Goal: Information Seeking & Learning: Learn about a topic

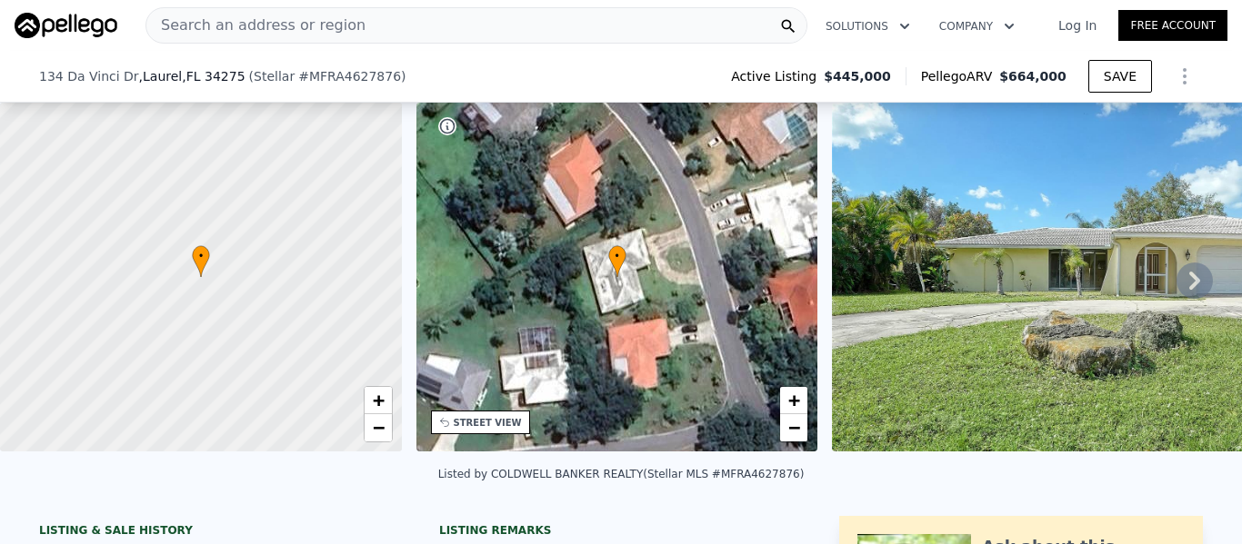
scroll to position [303, 0]
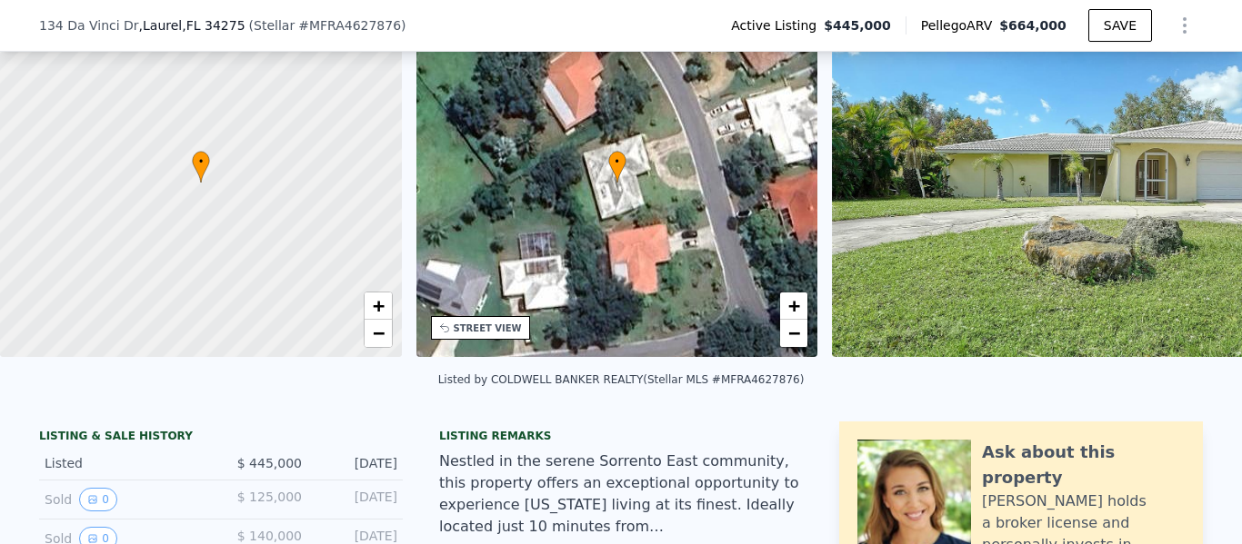
scroll to position [0, 424]
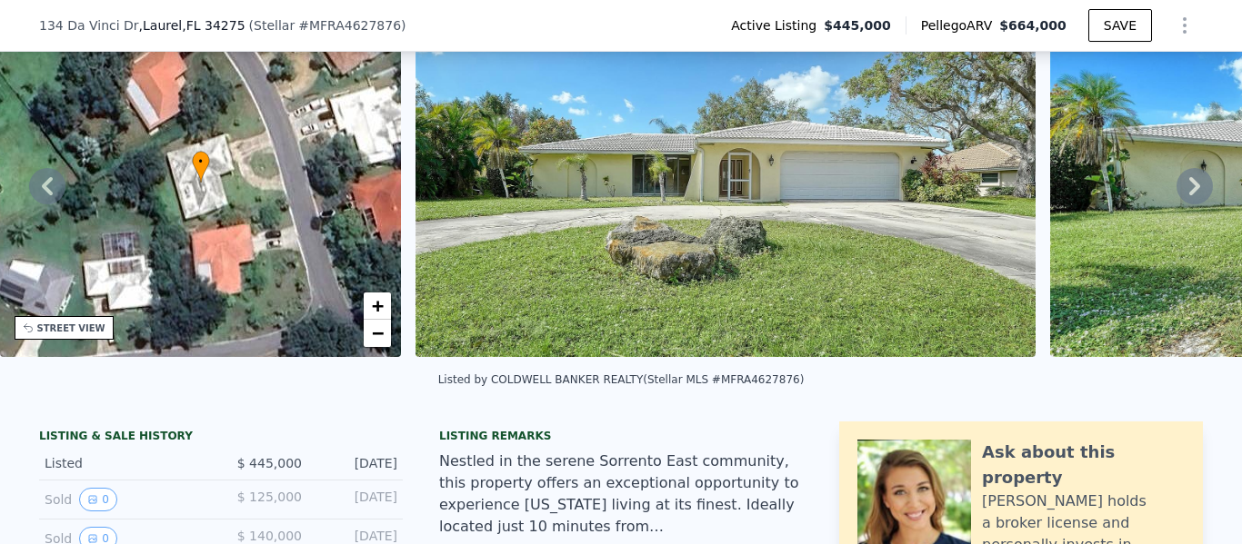
click at [1182, 201] on icon at bounding box center [1194, 186] width 36 height 36
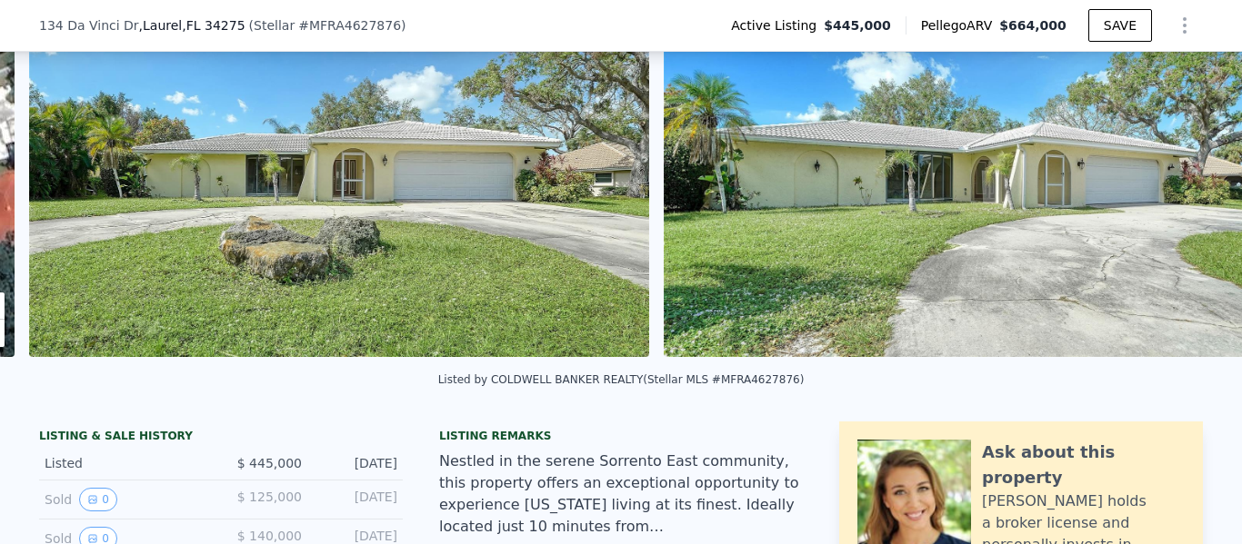
scroll to position [0, 832]
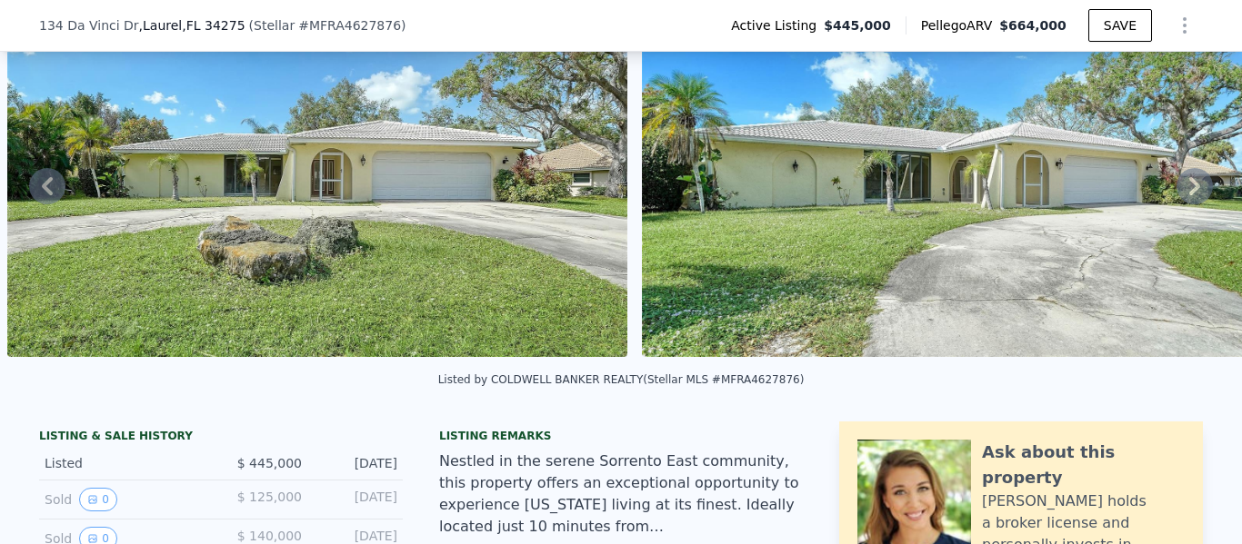
click at [1183, 201] on icon at bounding box center [1194, 186] width 36 height 36
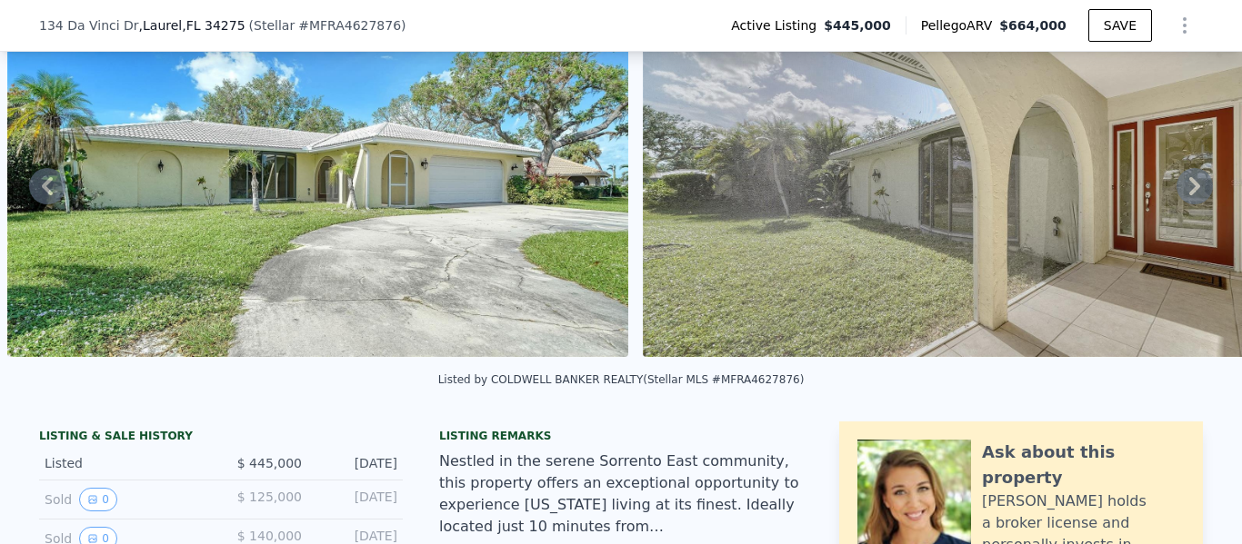
click at [1183, 200] on icon at bounding box center [1194, 186] width 36 height 36
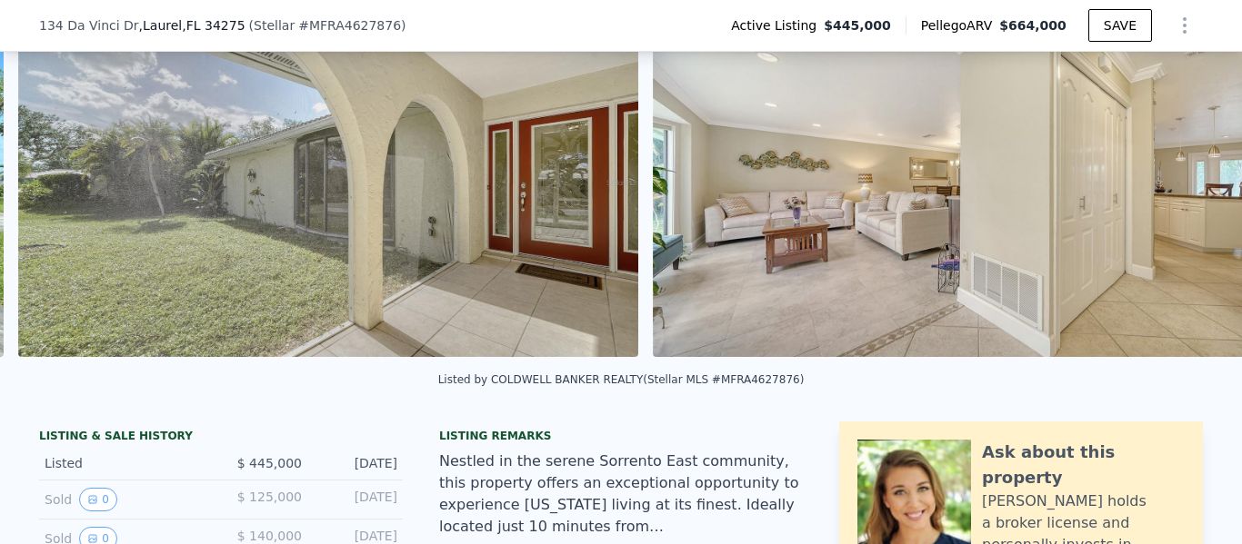
scroll to position [0, 2101]
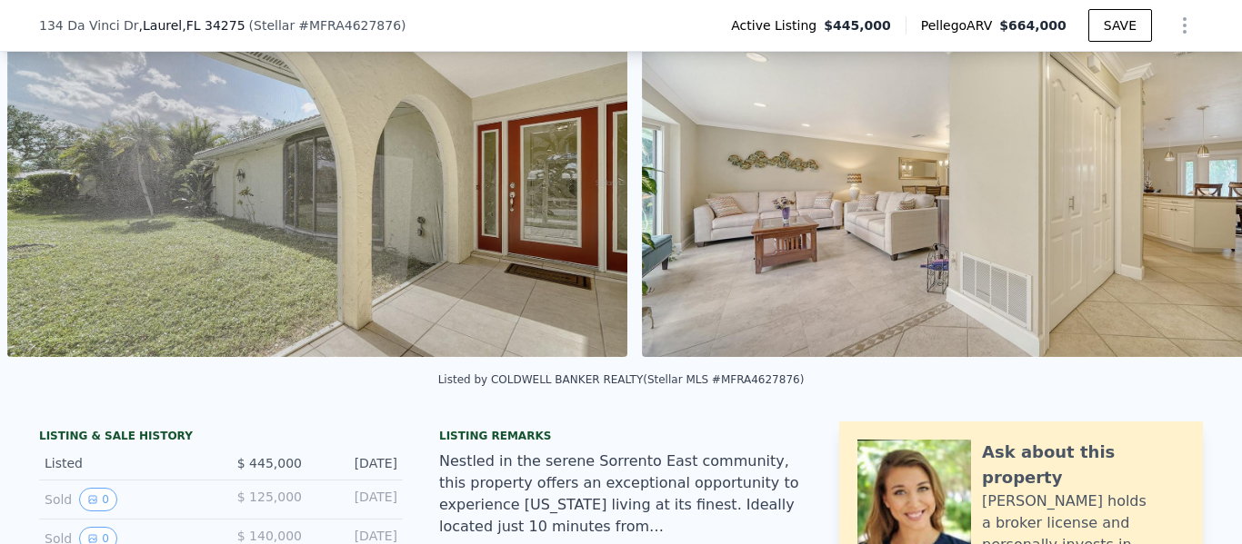
click at [1183, 200] on img at bounding box center [951, 182] width 618 height 349
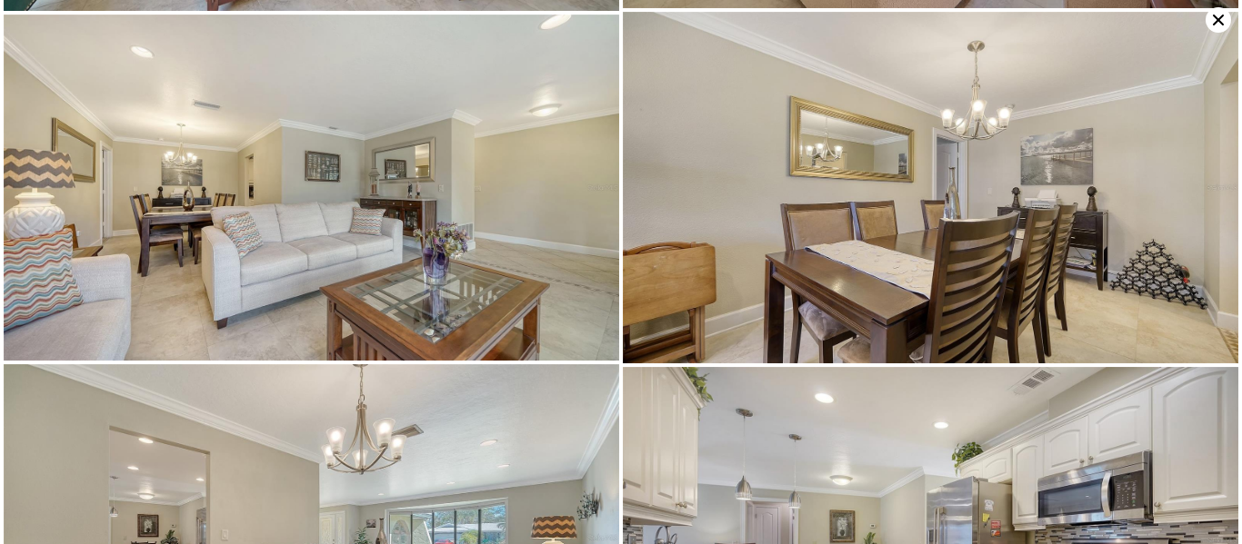
scroll to position [1389, 0]
click at [1219, 19] on icon at bounding box center [1217, 20] width 11 height 11
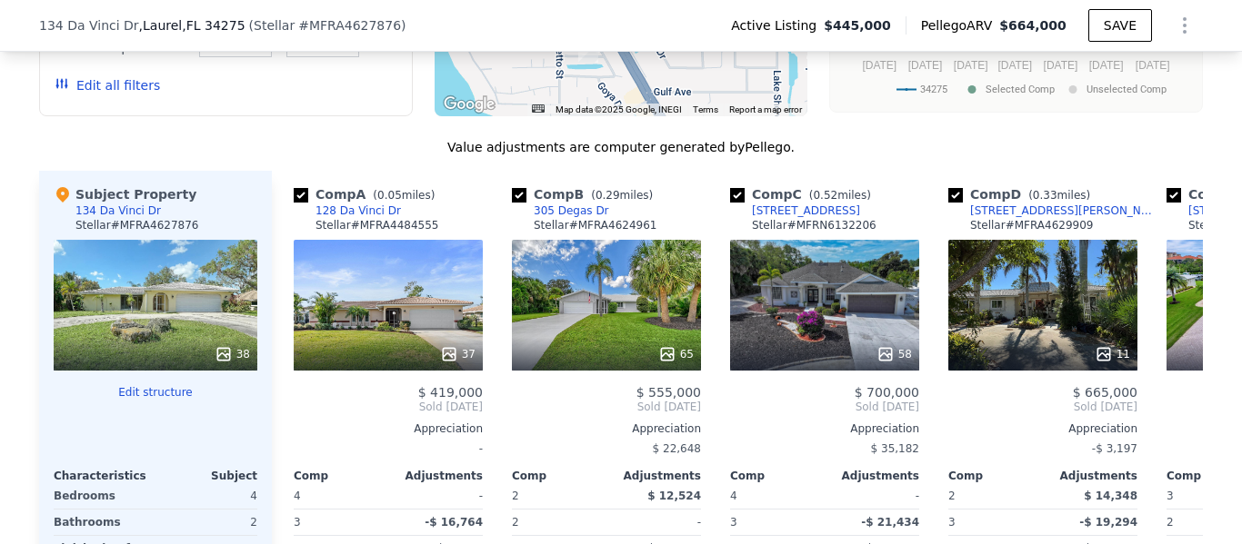
scroll to position [1217, 0]
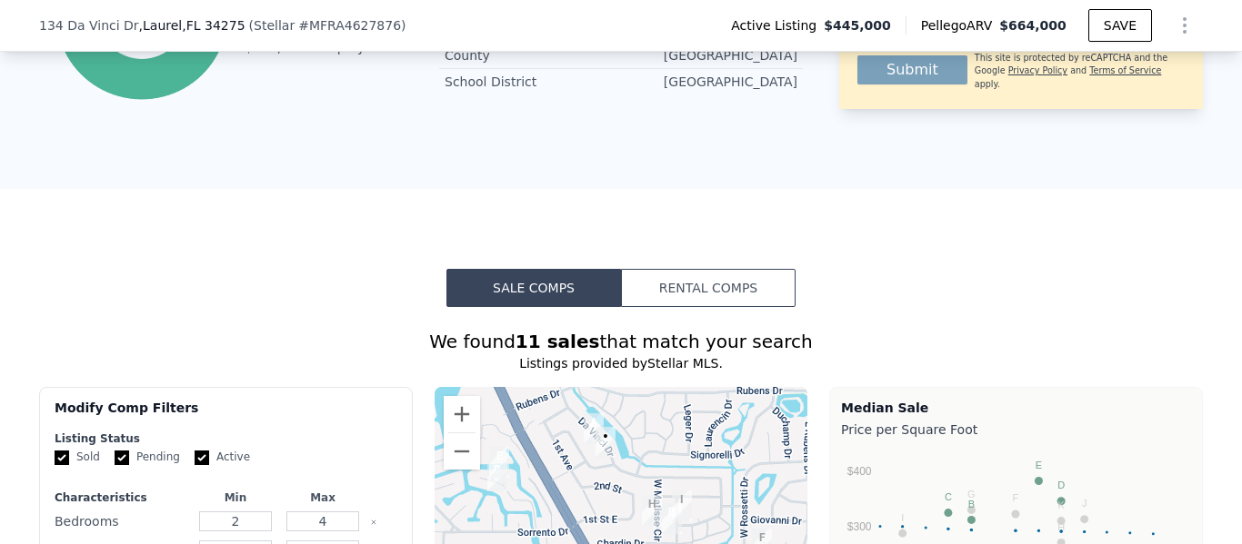
click at [750, 290] on button "Rental Comps" at bounding box center [708, 288] width 175 height 38
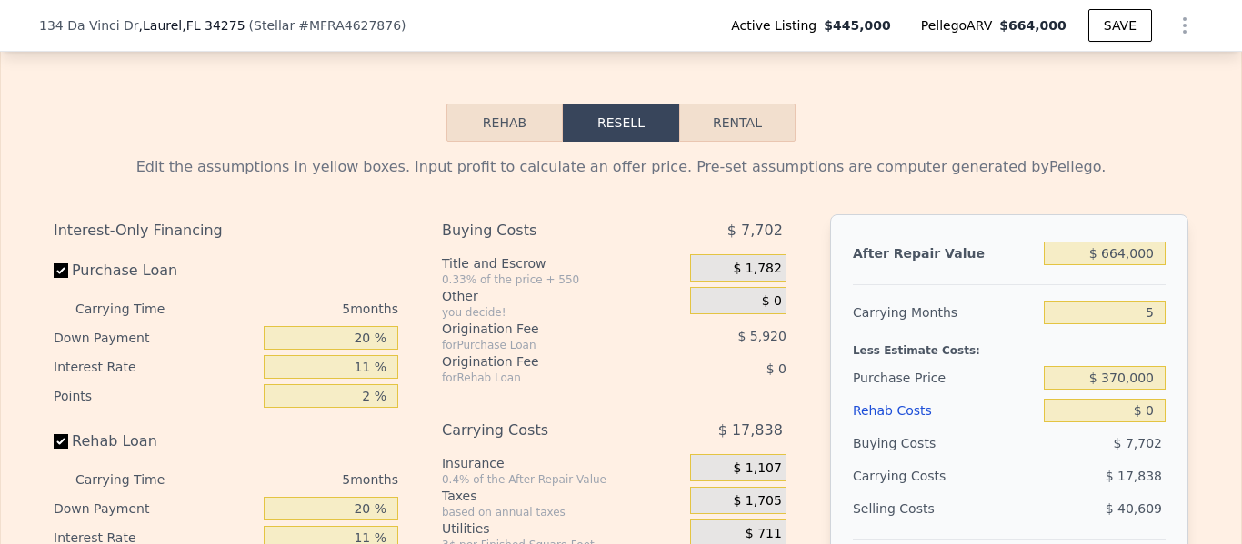
scroll to position [2522, 0]
click at [736, 128] on div "Rehab Resell Rental Edit the assumptions in yellow boxes. Input profit to calcu…" at bounding box center [621, 475] width 1242 height 903
click at [737, 143] on button "Rental" at bounding box center [737, 124] width 116 height 38
select select "30"
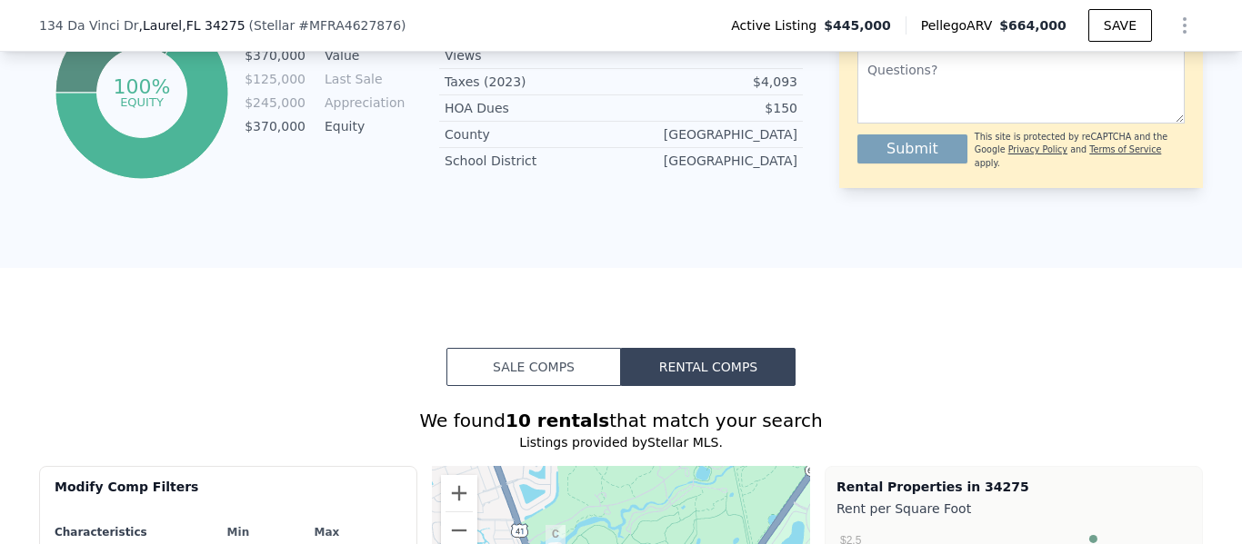
scroll to position [1118, 0]
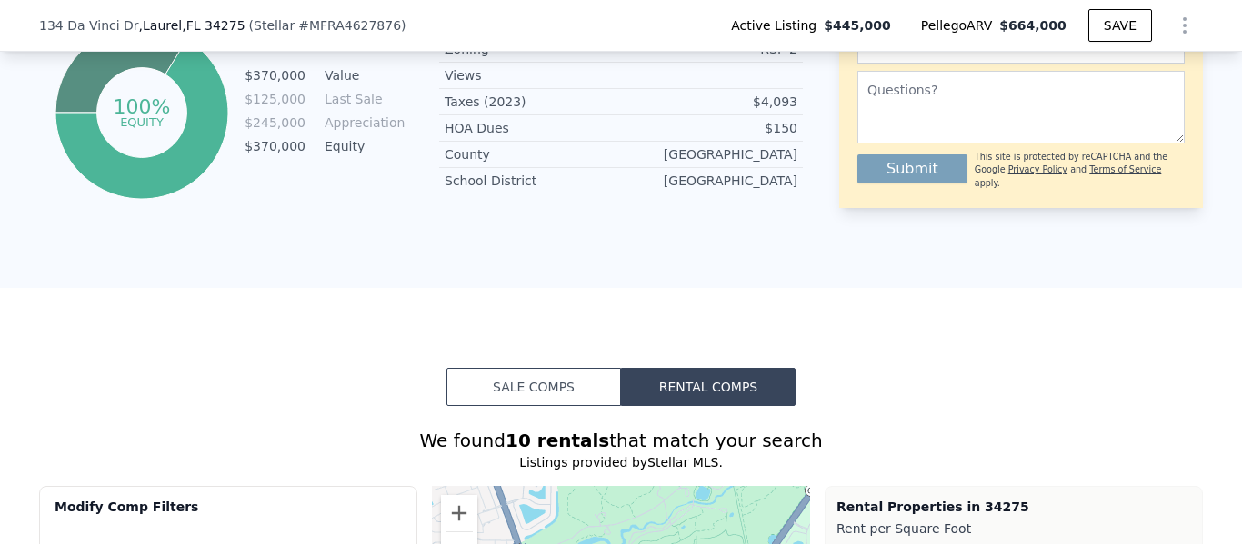
click at [514, 406] on button "Sale Comps" at bounding box center [533, 387] width 175 height 38
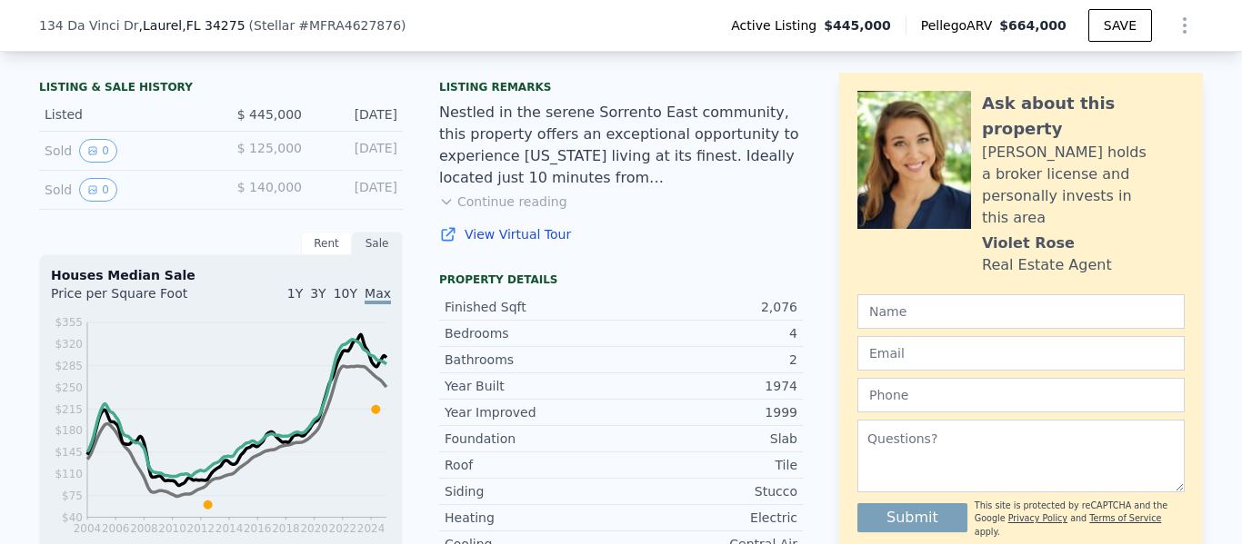
scroll to position [274, 0]
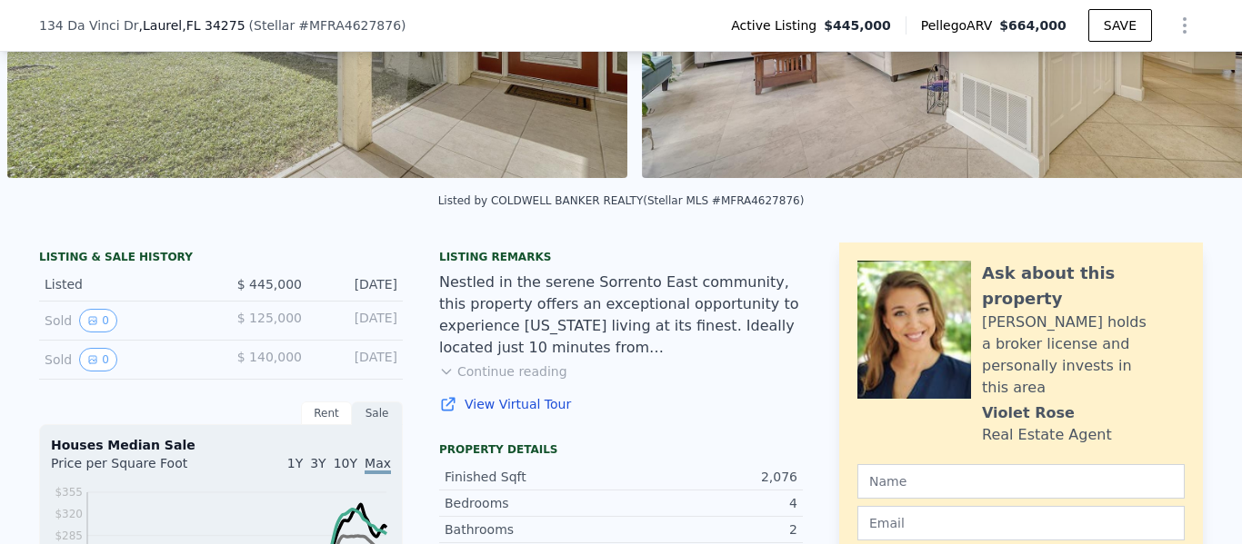
click at [1176, 25] on icon at bounding box center [1194, 7] width 36 height 36
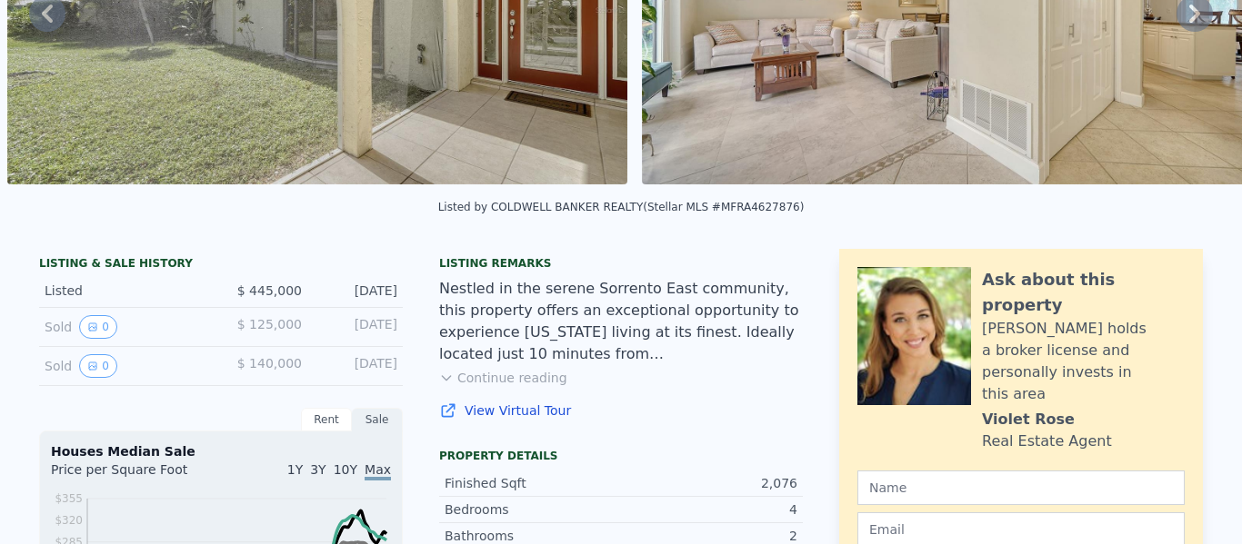
scroll to position [0, 0]
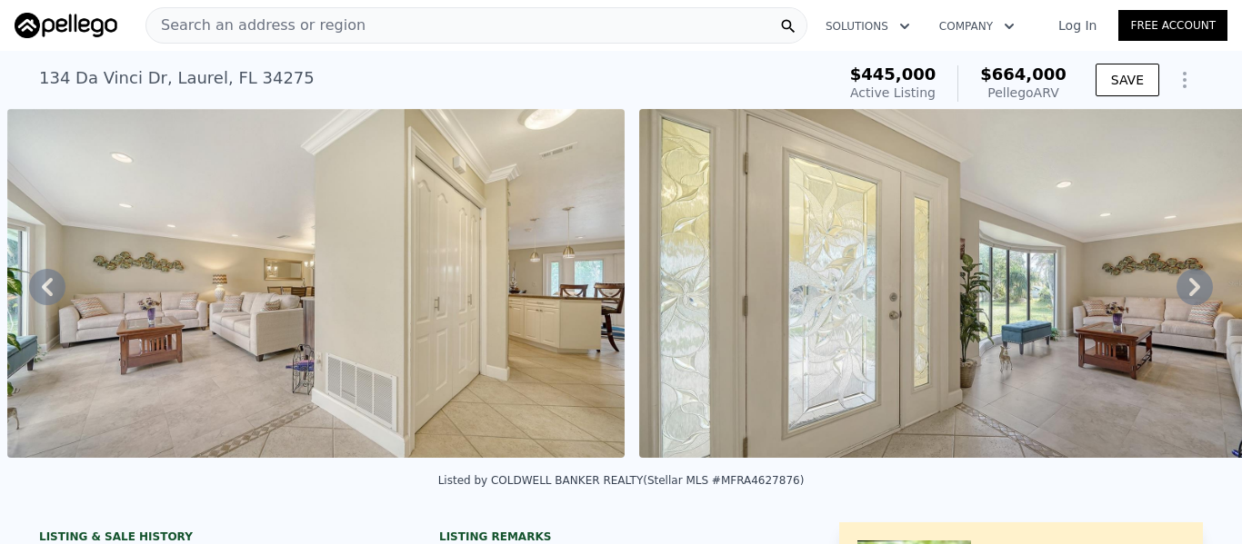
click at [1176, 292] on icon at bounding box center [1194, 287] width 36 height 36
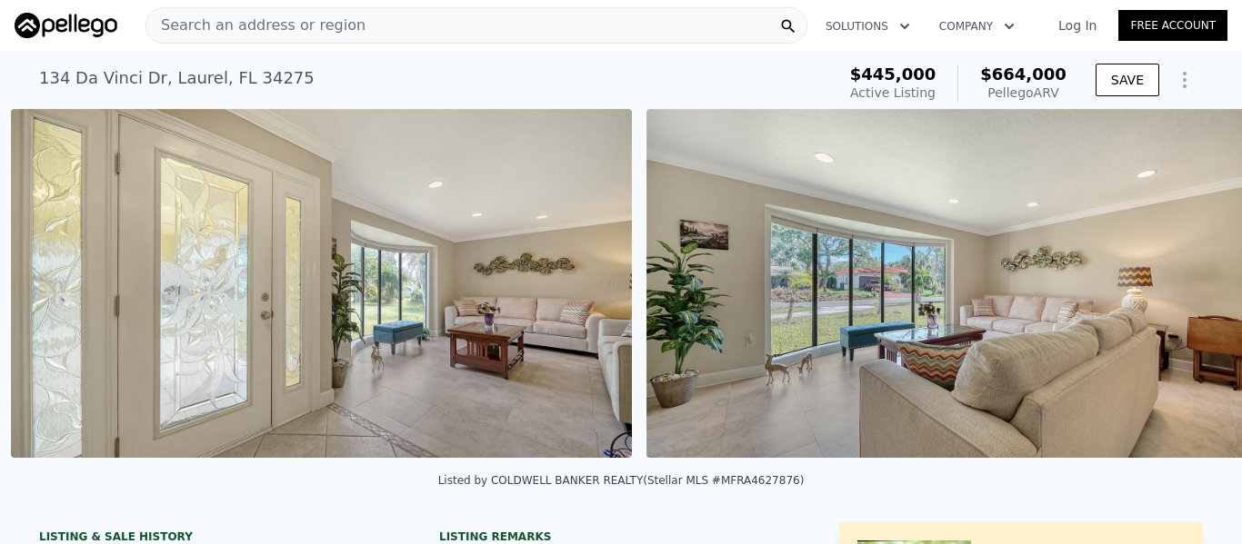
scroll to position [0, 3367]
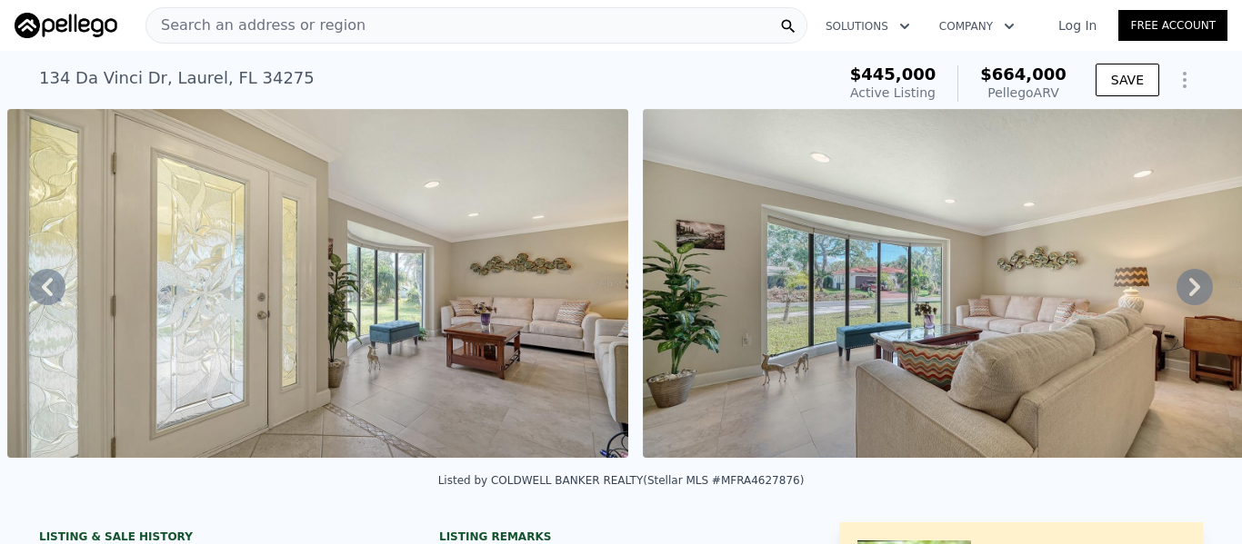
click at [1176, 292] on icon at bounding box center [1194, 287] width 36 height 36
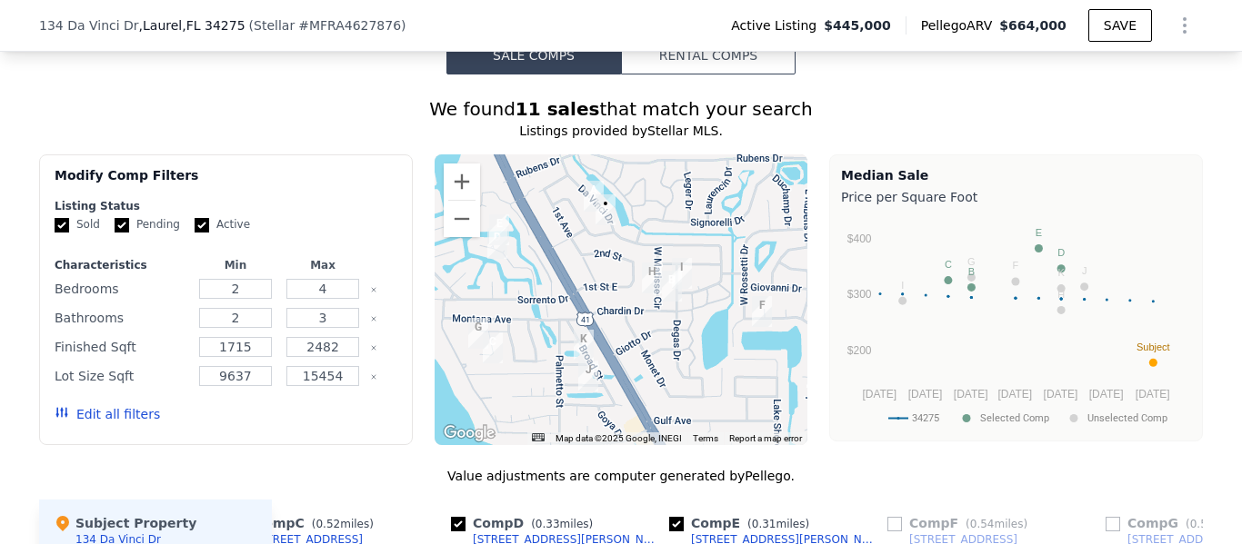
scroll to position [1450, 0]
click at [447, 226] on button "Zoom out" at bounding box center [462, 219] width 36 height 36
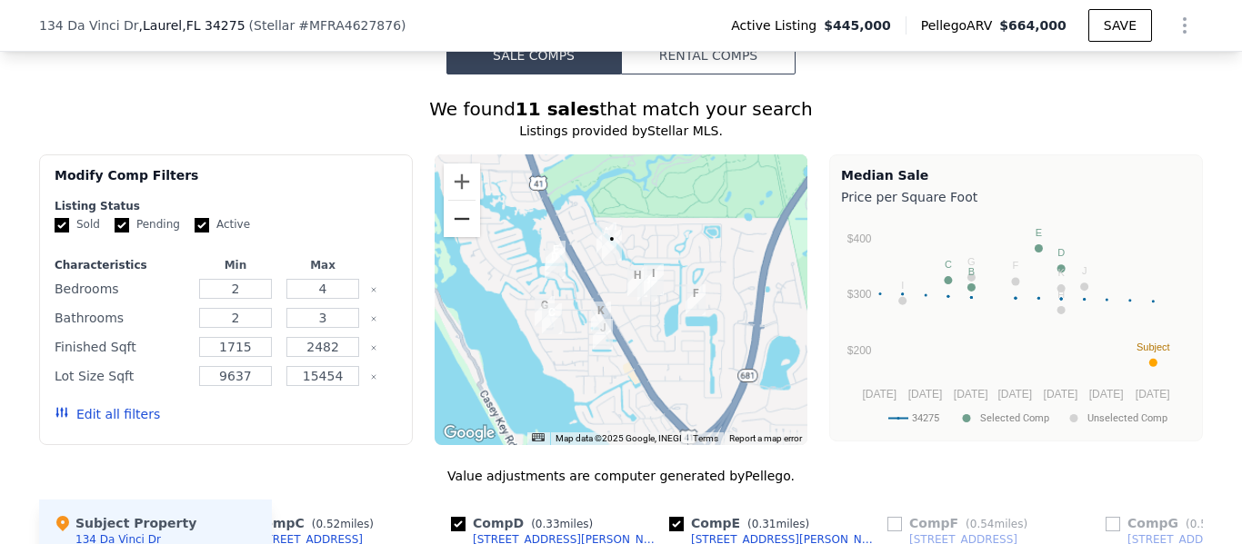
click at [449, 228] on button "Zoom out" at bounding box center [462, 219] width 36 height 36
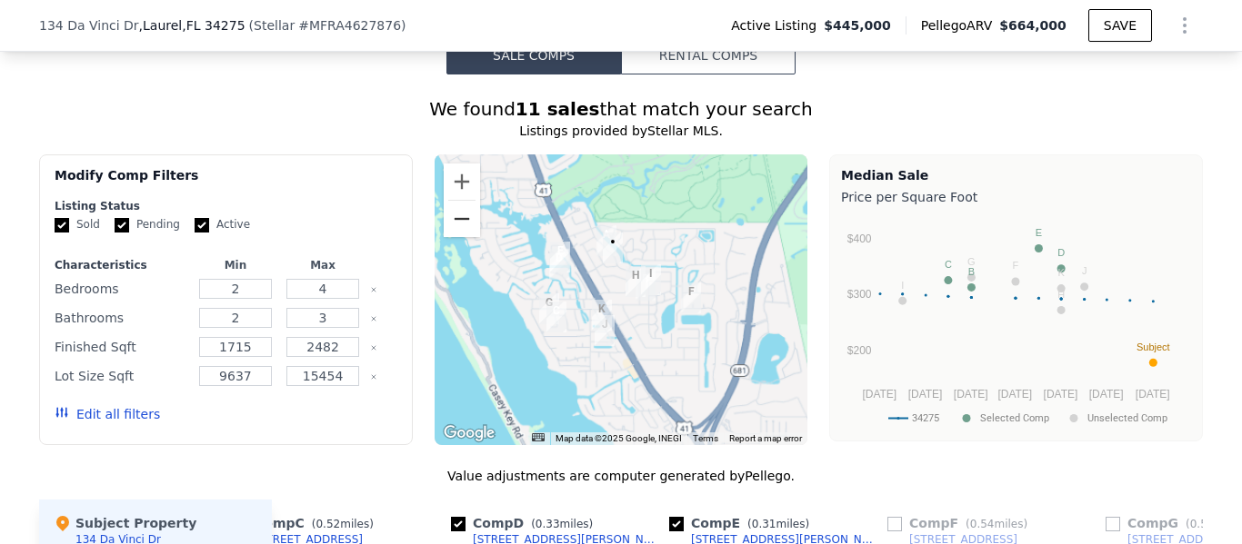
click at [449, 229] on button "Zoom out" at bounding box center [462, 219] width 36 height 36
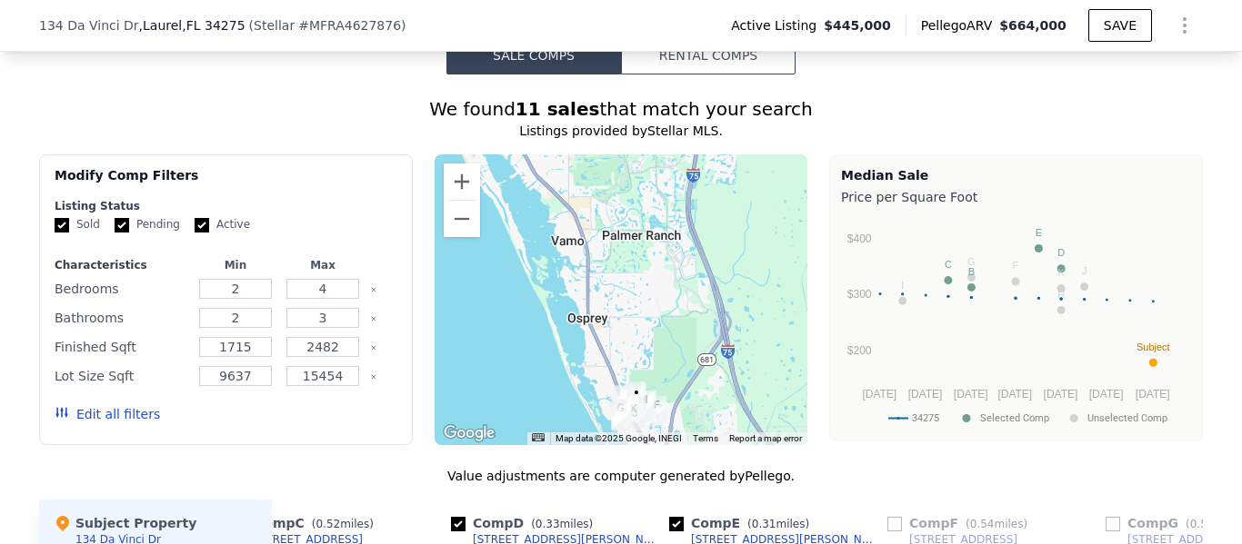
drag, startPoint x: 561, startPoint y: 284, endPoint x: 580, endPoint y: 411, distance: 128.7
click at [580, 411] on div at bounding box center [621, 300] width 374 height 291
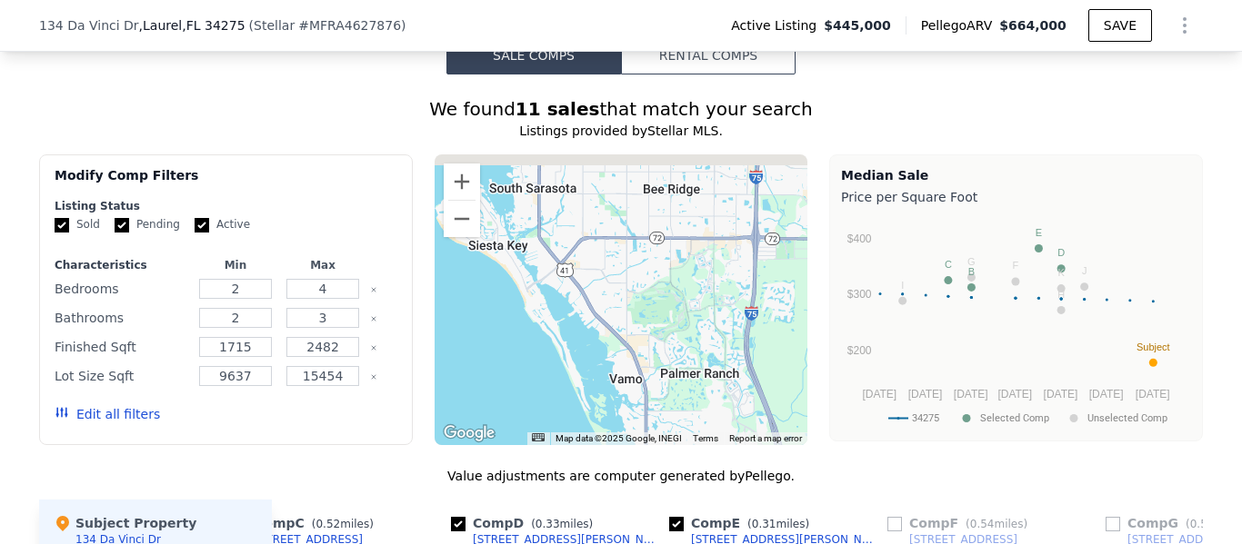
drag, startPoint x: 546, startPoint y: 247, endPoint x: 603, endPoint y: 384, distance: 147.9
click at [603, 384] on div at bounding box center [621, 300] width 374 height 291
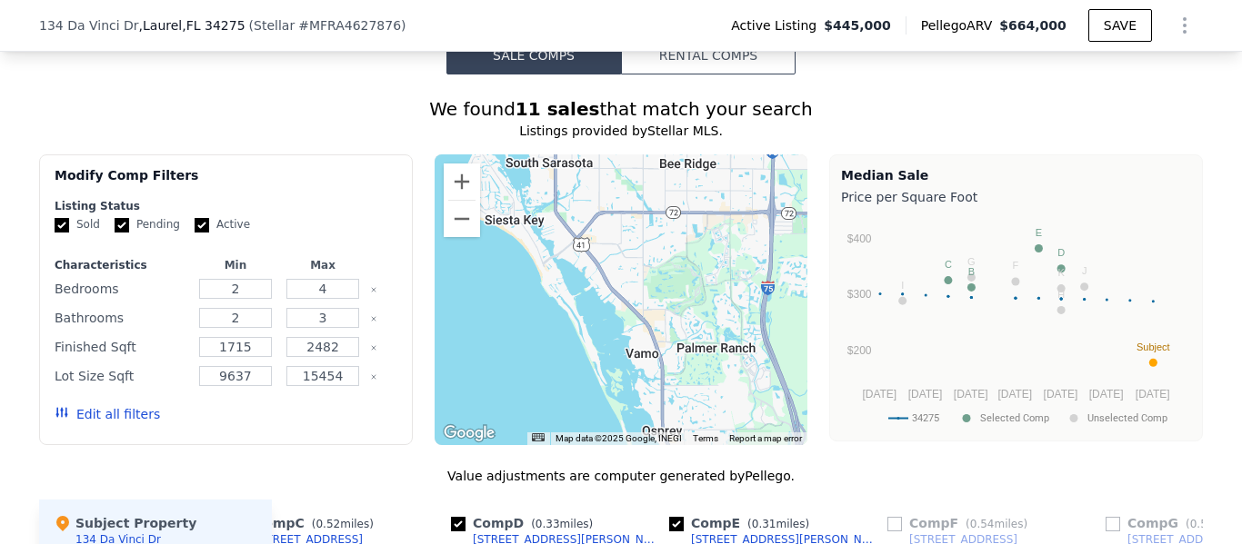
drag, startPoint x: 539, startPoint y: 348, endPoint x: 556, endPoint y: 324, distance: 29.3
click at [556, 324] on div at bounding box center [621, 300] width 374 height 291
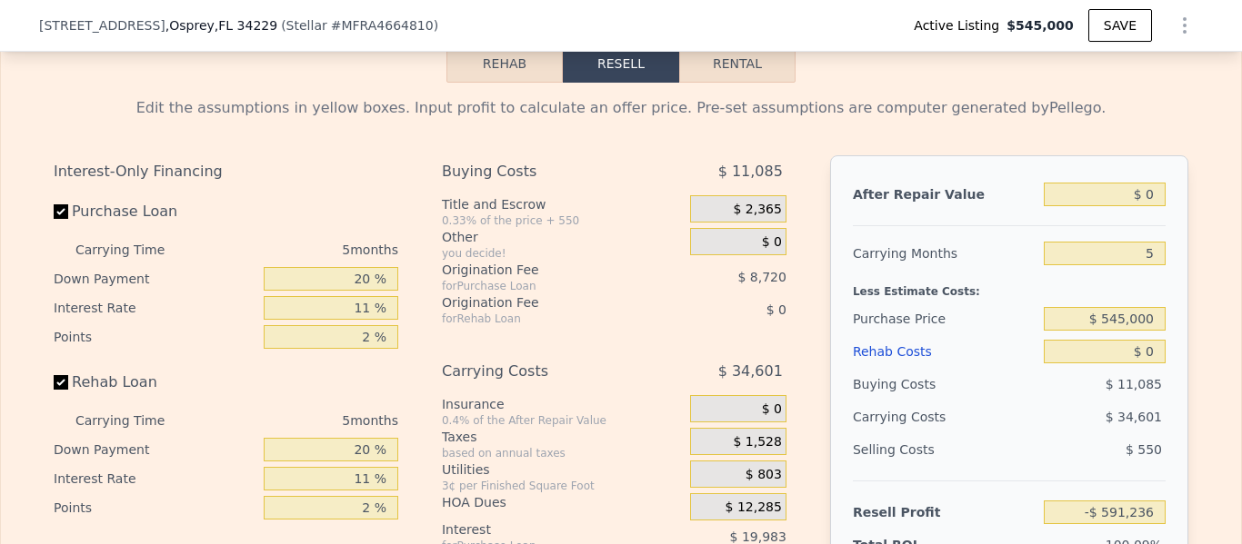
scroll to position [2678, 0]
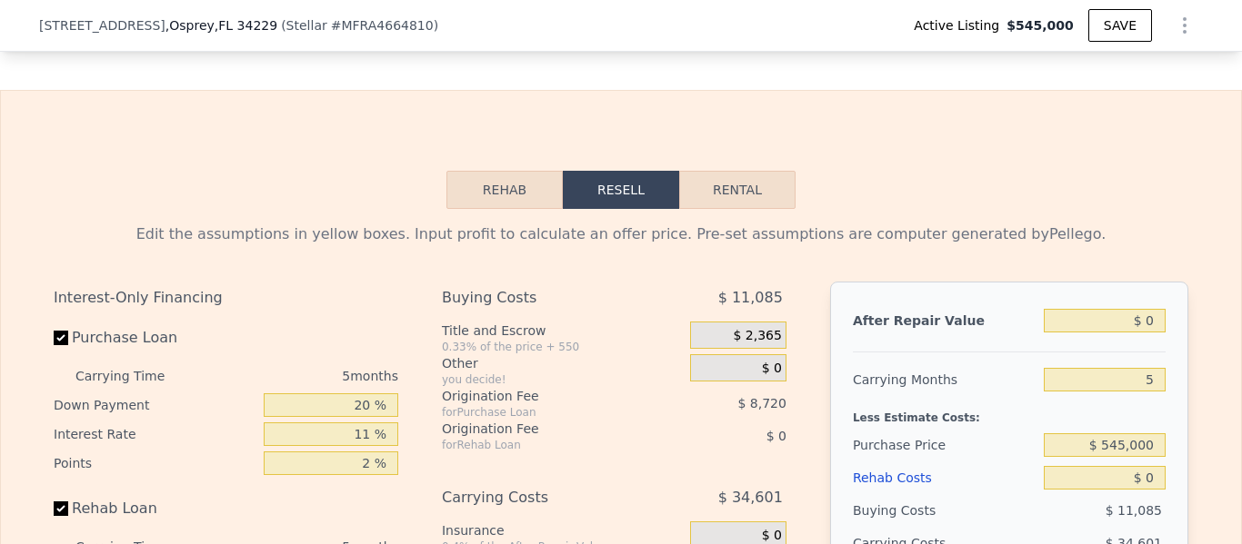
click at [727, 209] on button "Rental" at bounding box center [737, 190] width 116 height 38
select select "30"
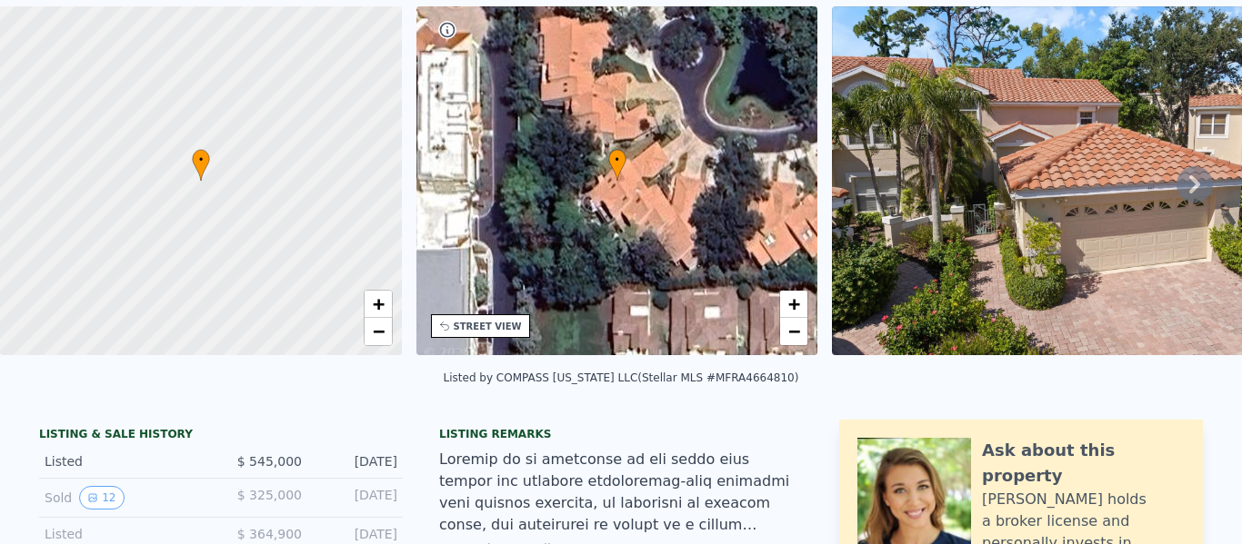
scroll to position [0, 0]
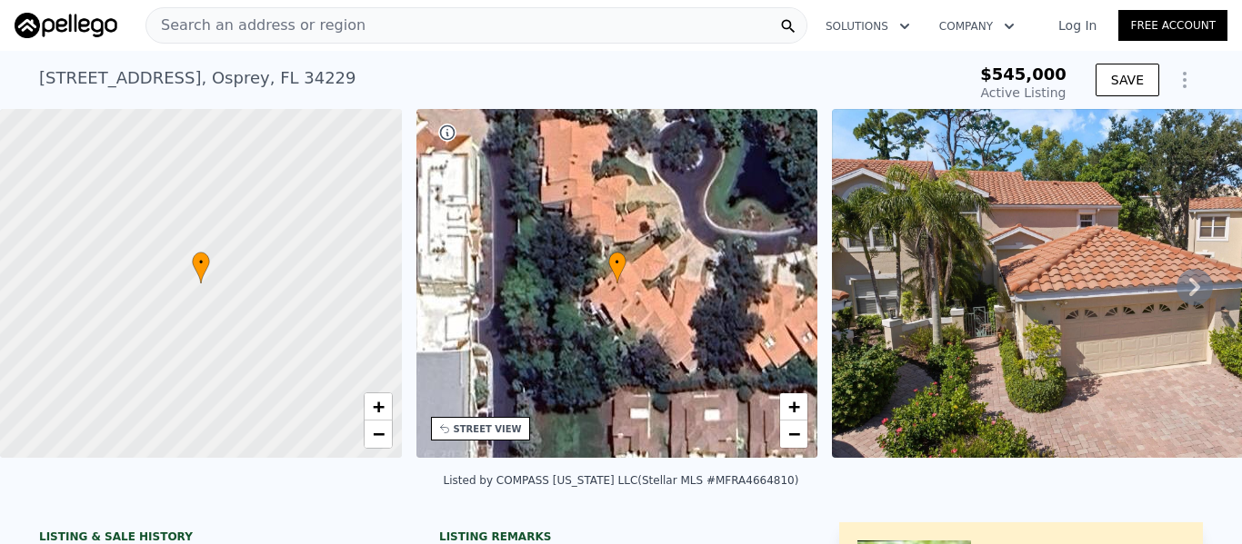
click at [1178, 284] on icon at bounding box center [1194, 287] width 36 height 36
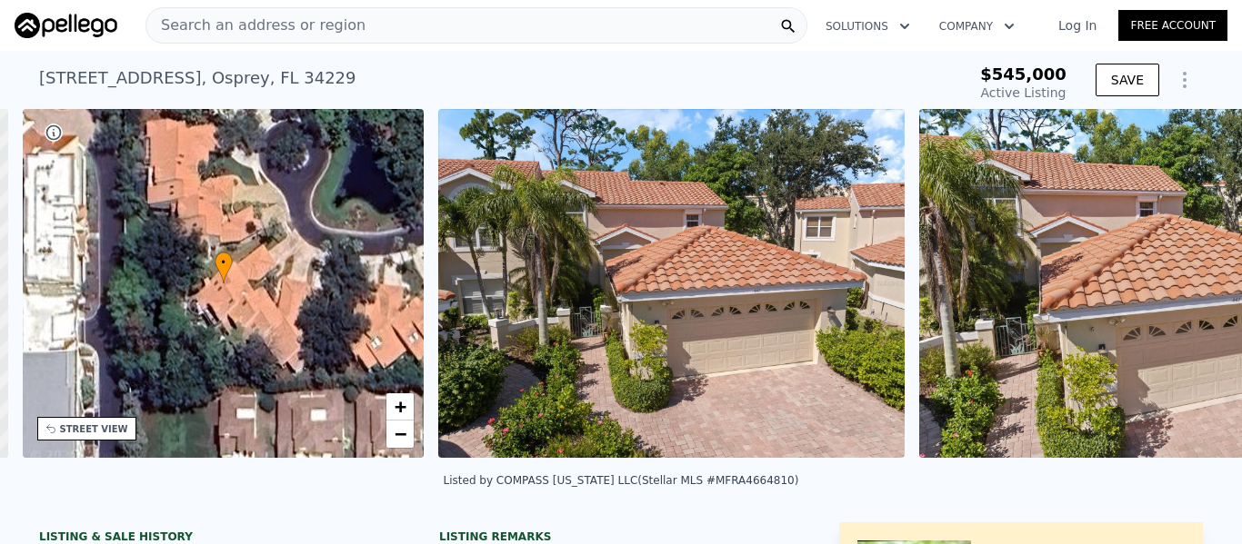
scroll to position [0, 424]
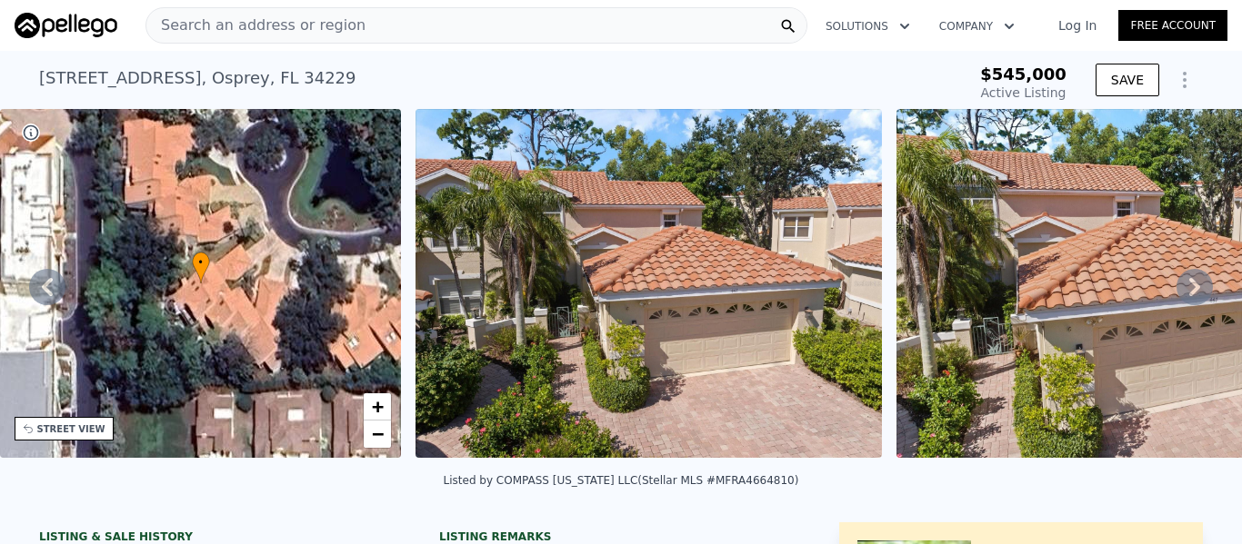
click at [1189, 287] on icon at bounding box center [1194, 287] width 11 height 18
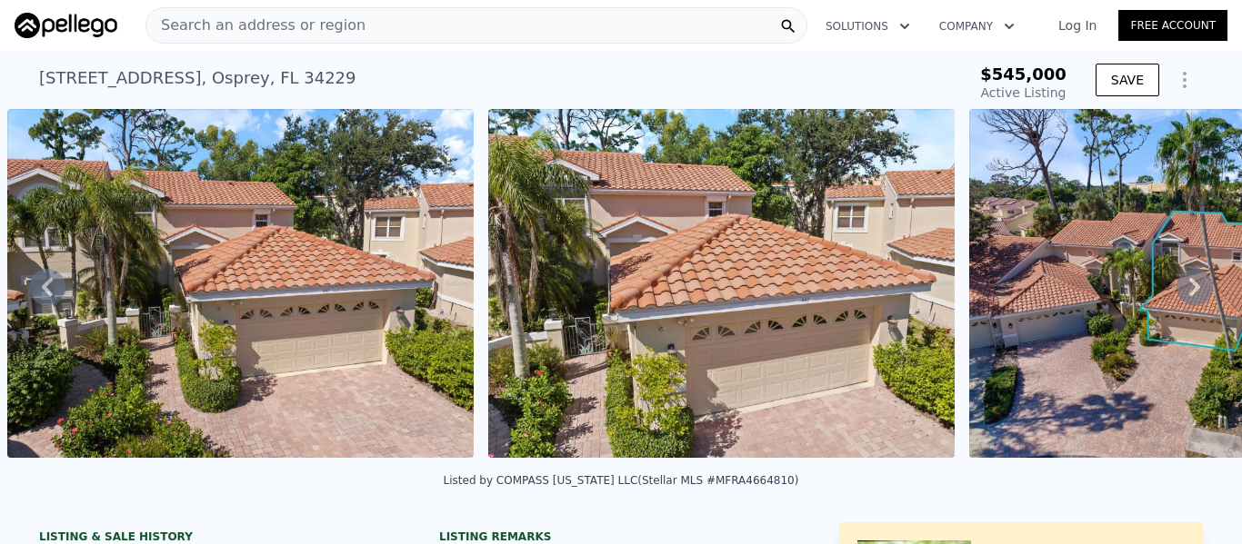
click at [1182, 287] on icon at bounding box center [1194, 287] width 36 height 36
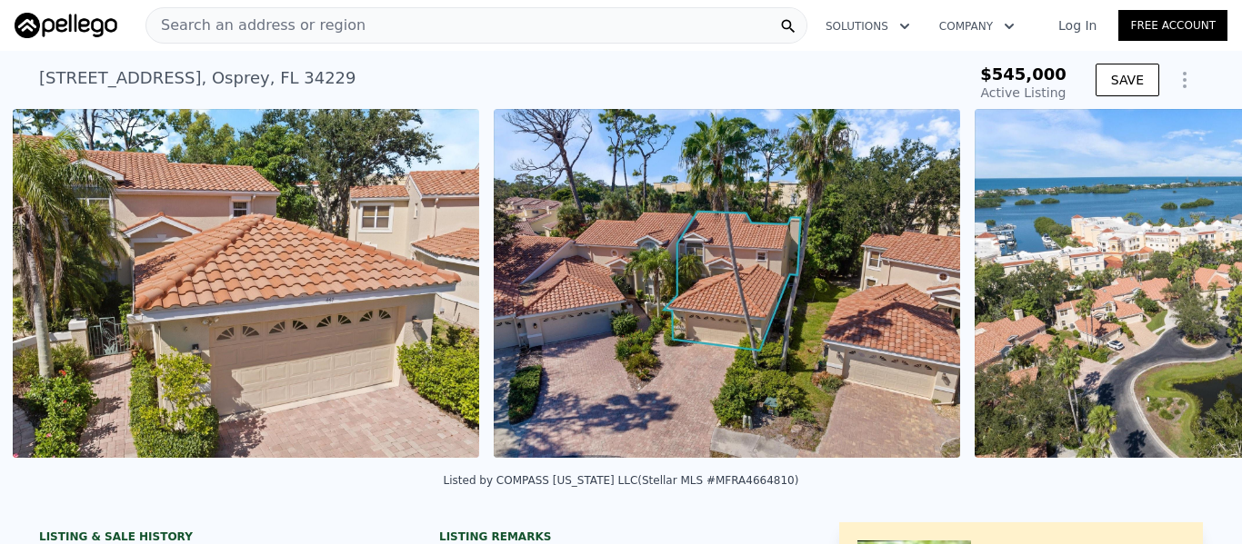
scroll to position [0, 1312]
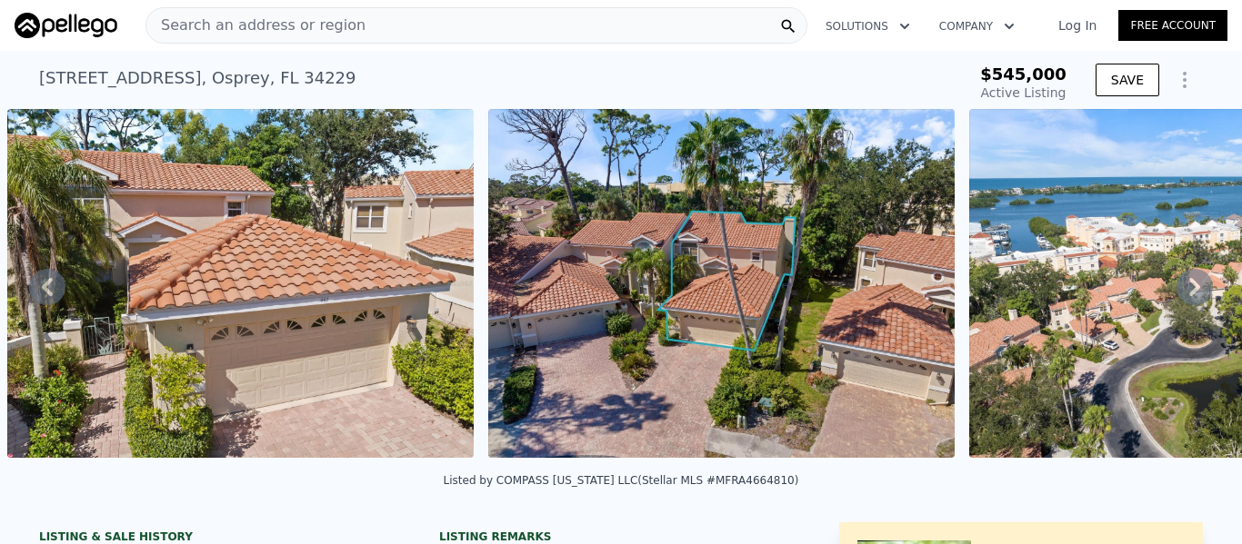
click at [1189, 288] on icon at bounding box center [1194, 287] width 11 height 18
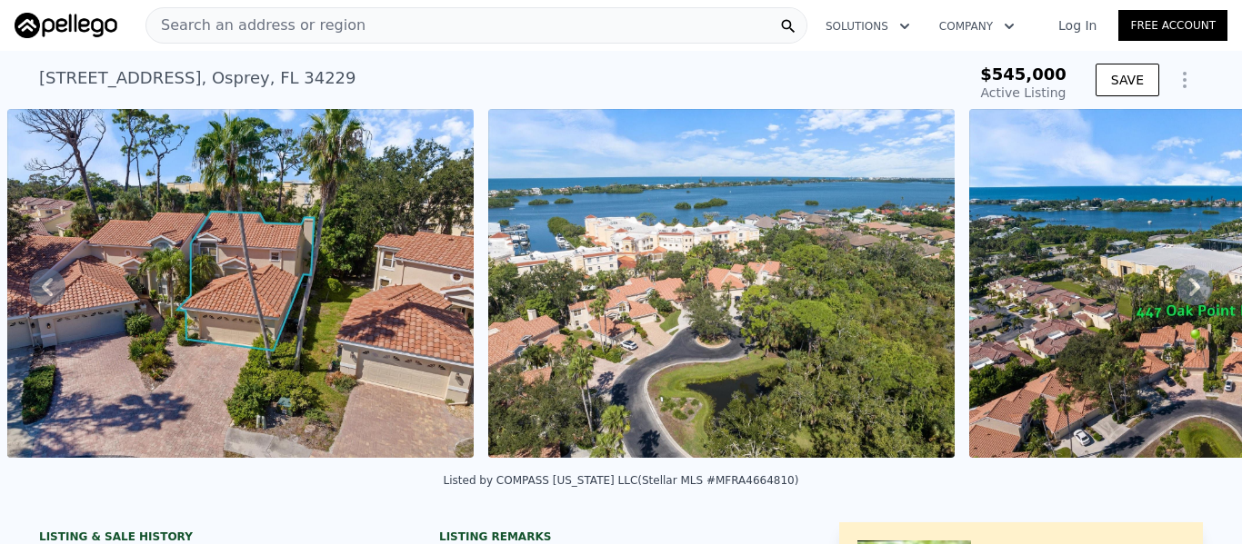
click at [1189, 288] on icon at bounding box center [1194, 287] width 11 height 18
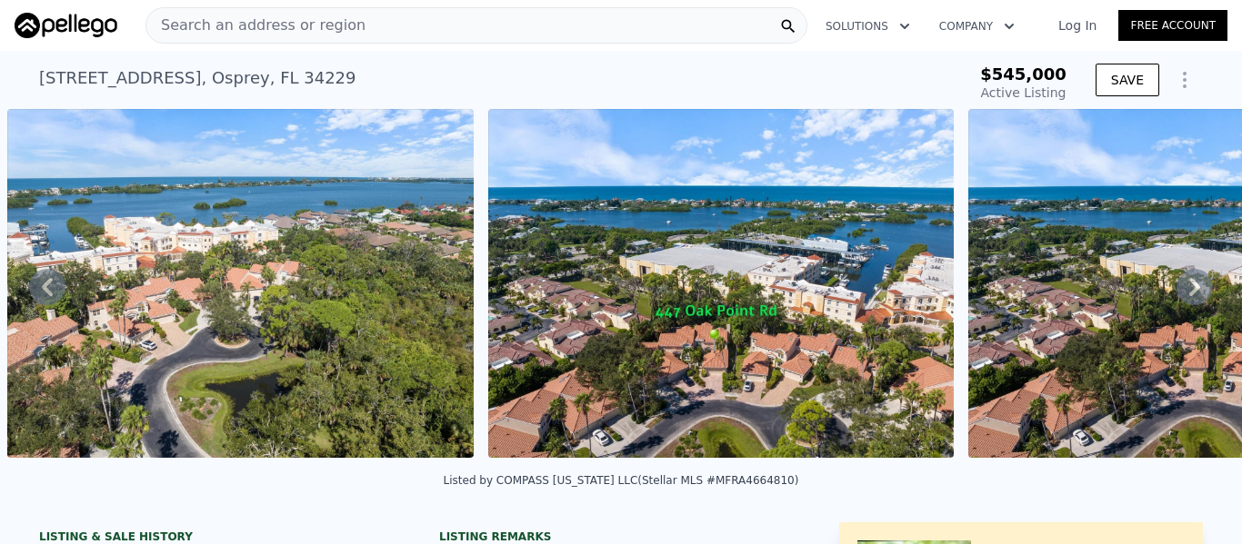
click at [1189, 288] on icon at bounding box center [1194, 287] width 11 height 18
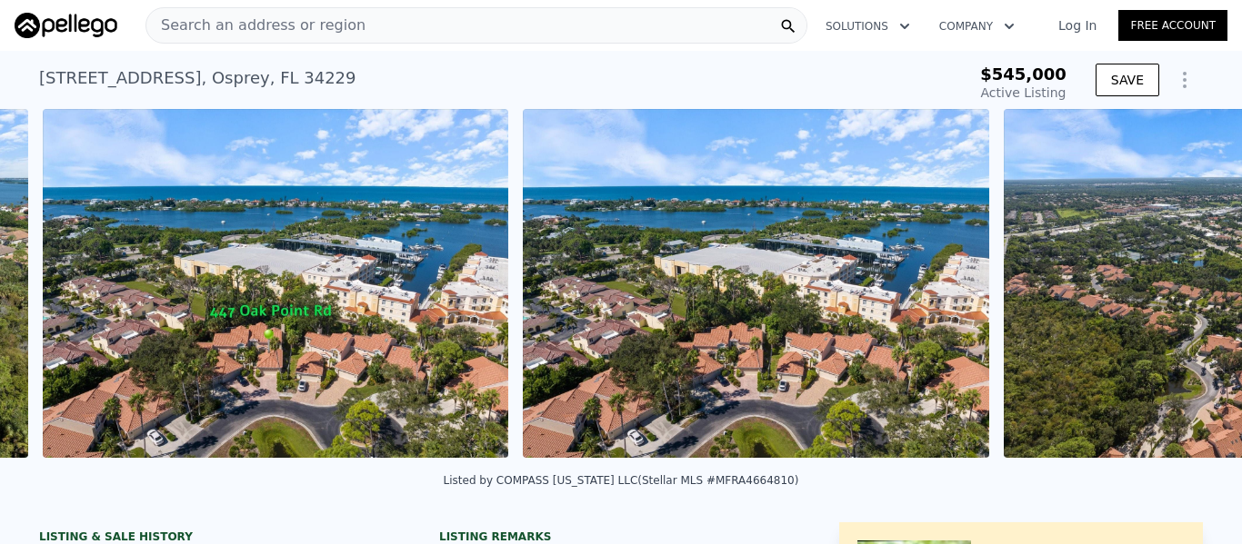
scroll to position [0, 2755]
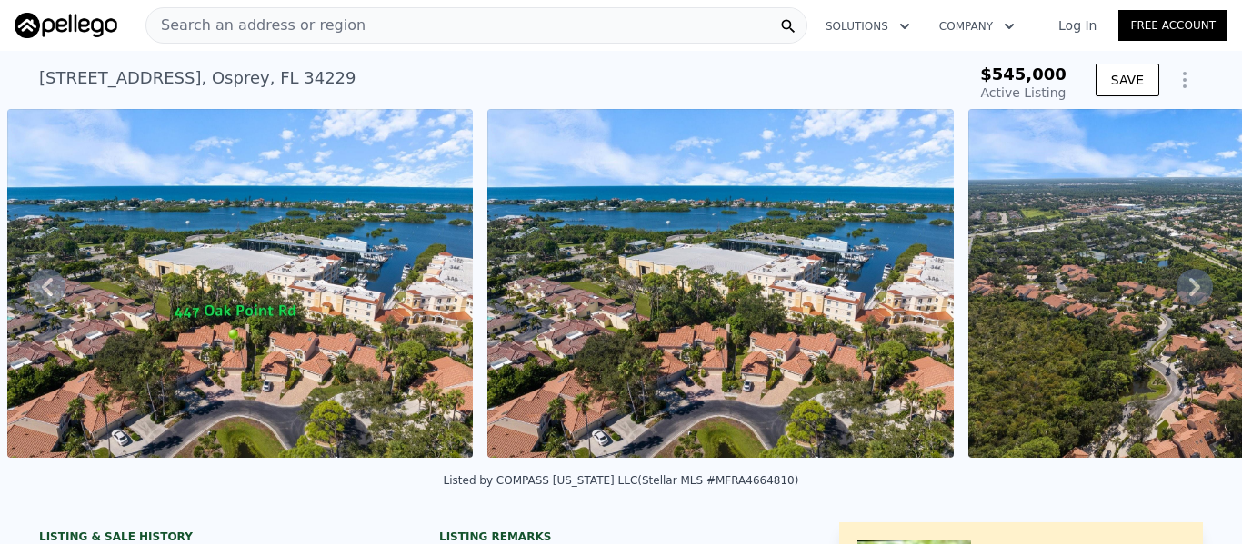
click at [1189, 294] on icon at bounding box center [1194, 287] width 11 height 18
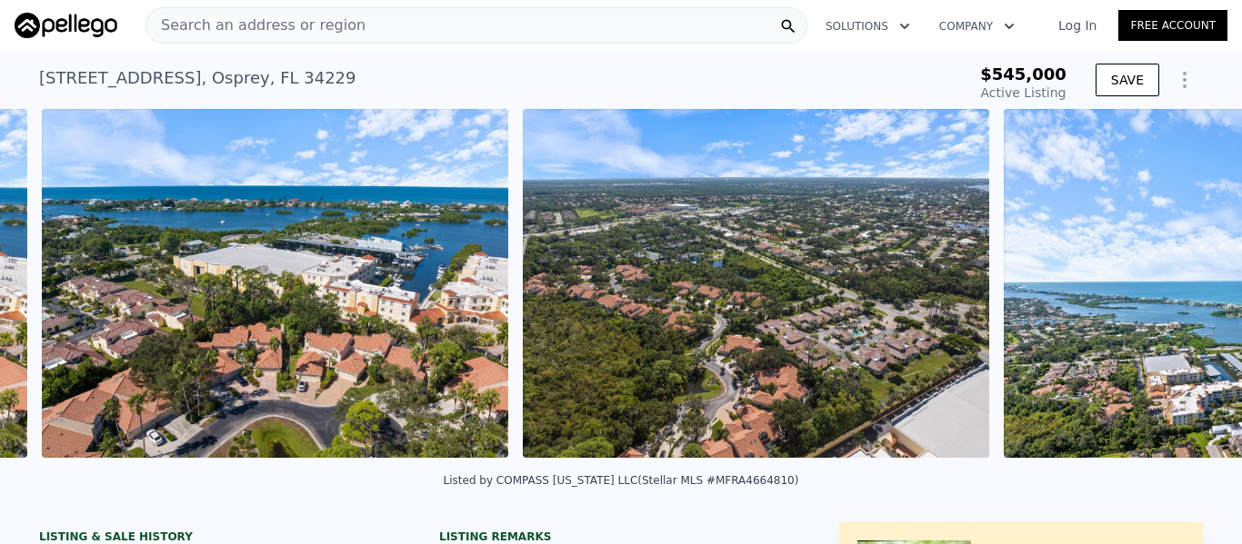
scroll to position [0, 3235]
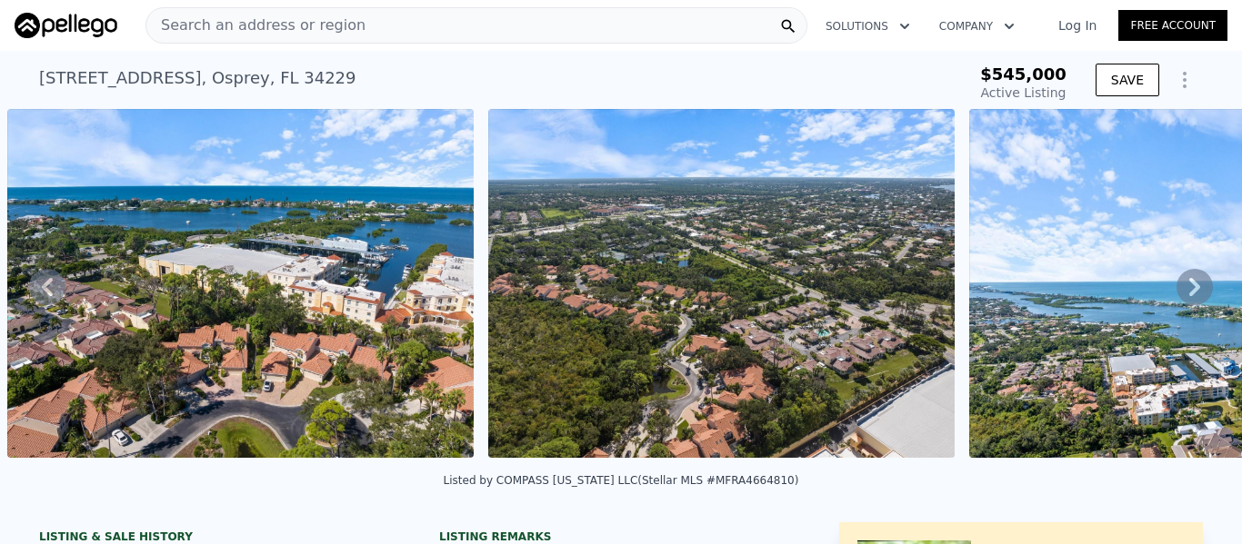
click at [1186, 293] on icon at bounding box center [1194, 287] width 36 height 36
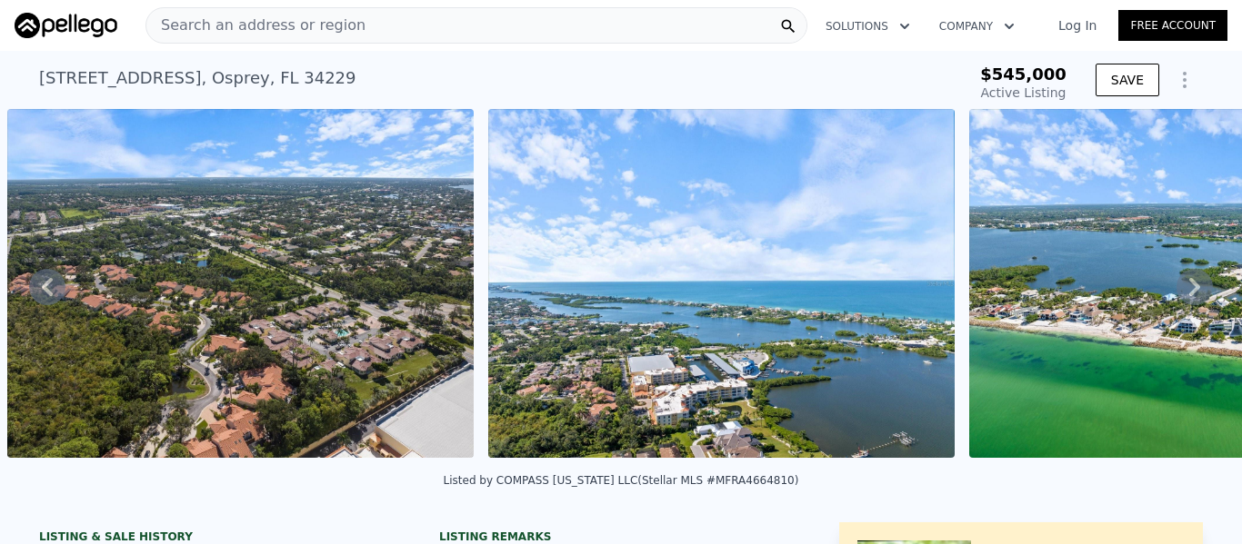
click at [1181, 293] on icon at bounding box center [1194, 287] width 36 height 36
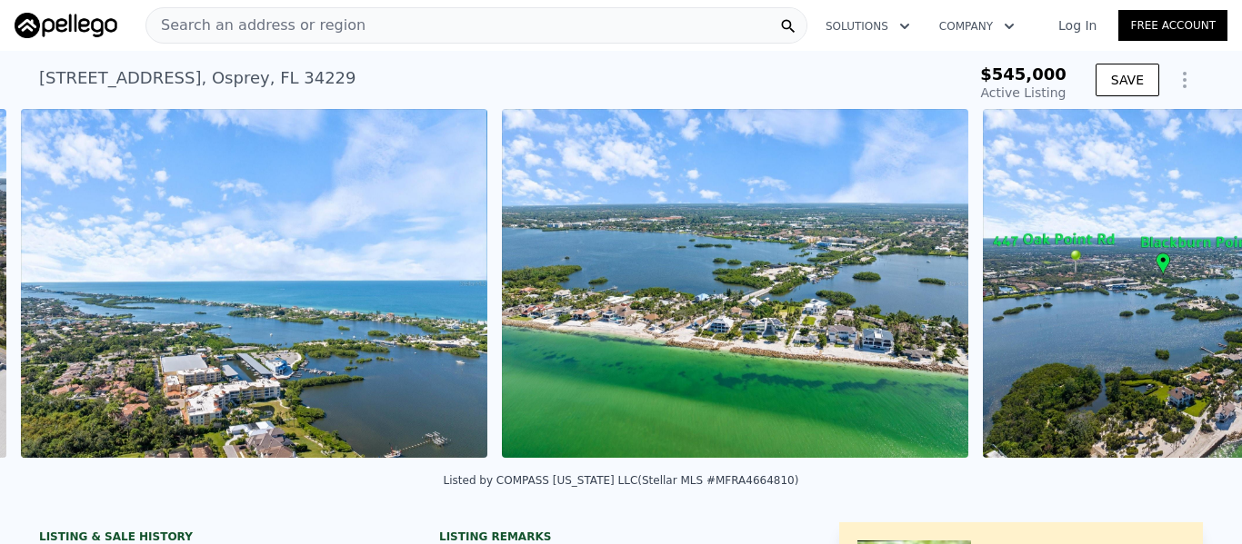
scroll to position [0, 4196]
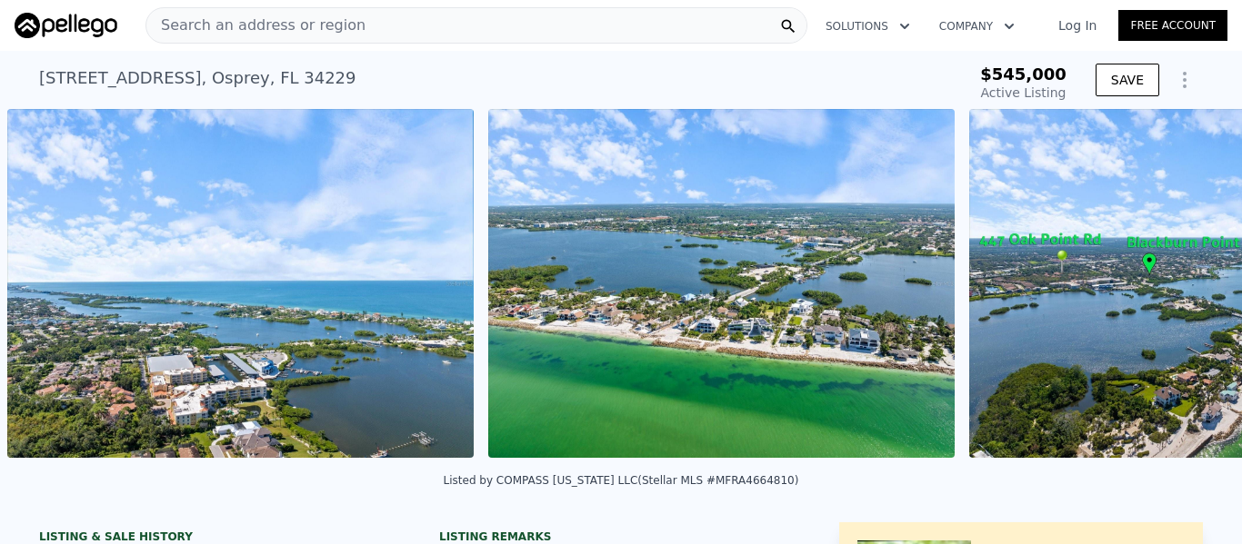
click at [1181, 293] on img at bounding box center [1202, 283] width 466 height 349
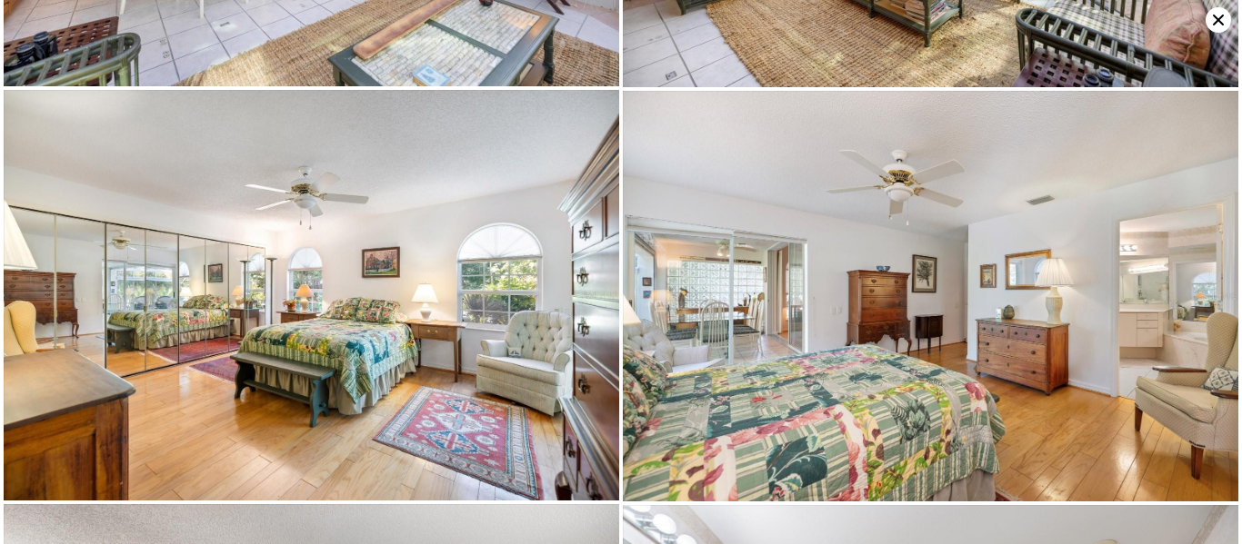
scroll to position [7718, 0]
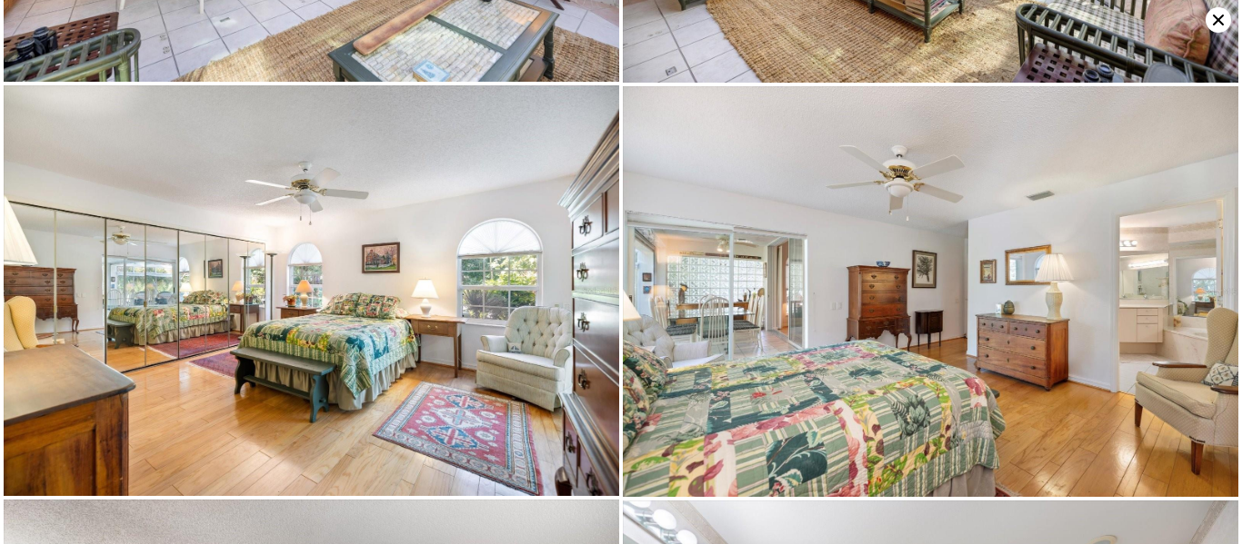
click at [1212, 20] on icon at bounding box center [1217, 19] width 25 height 25
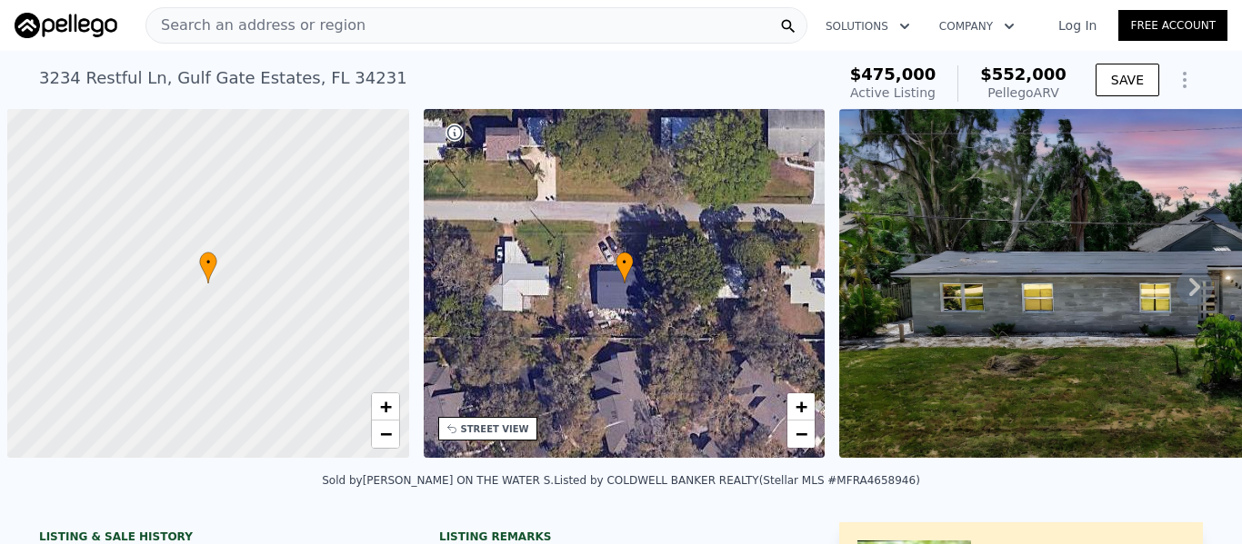
scroll to position [0, 7]
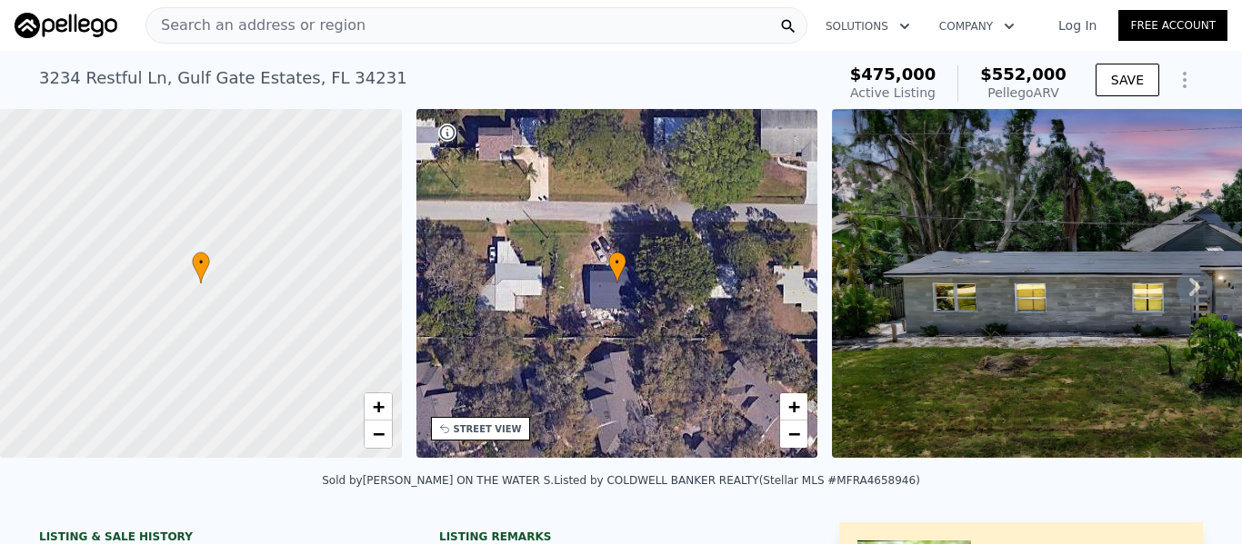
click at [1189, 296] on icon at bounding box center [1194, 287] width 11 height 18
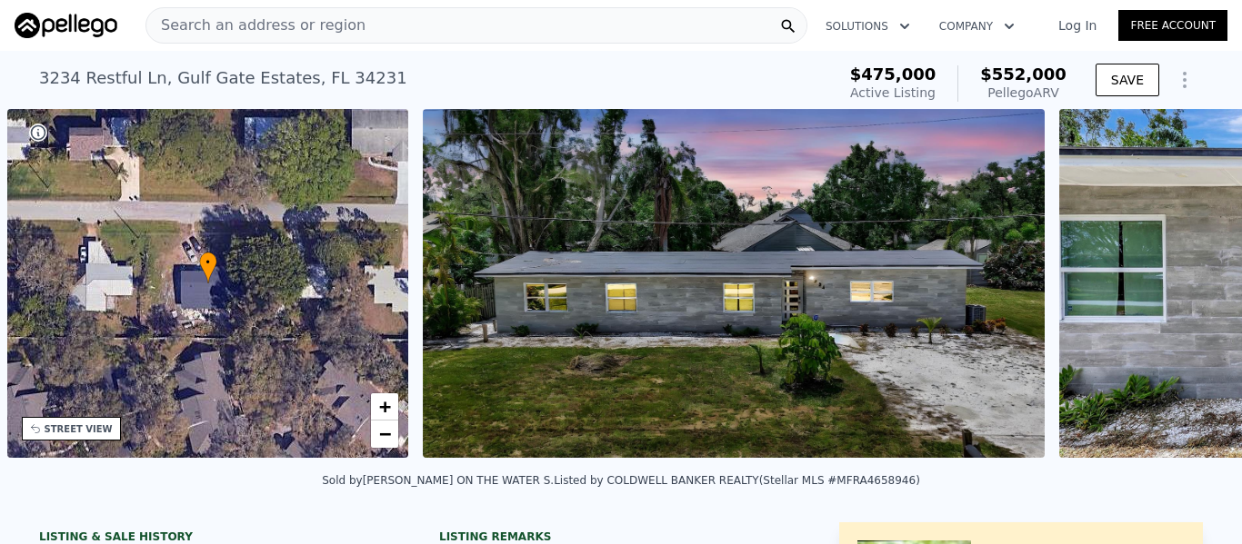
scroll to position [0, 424]
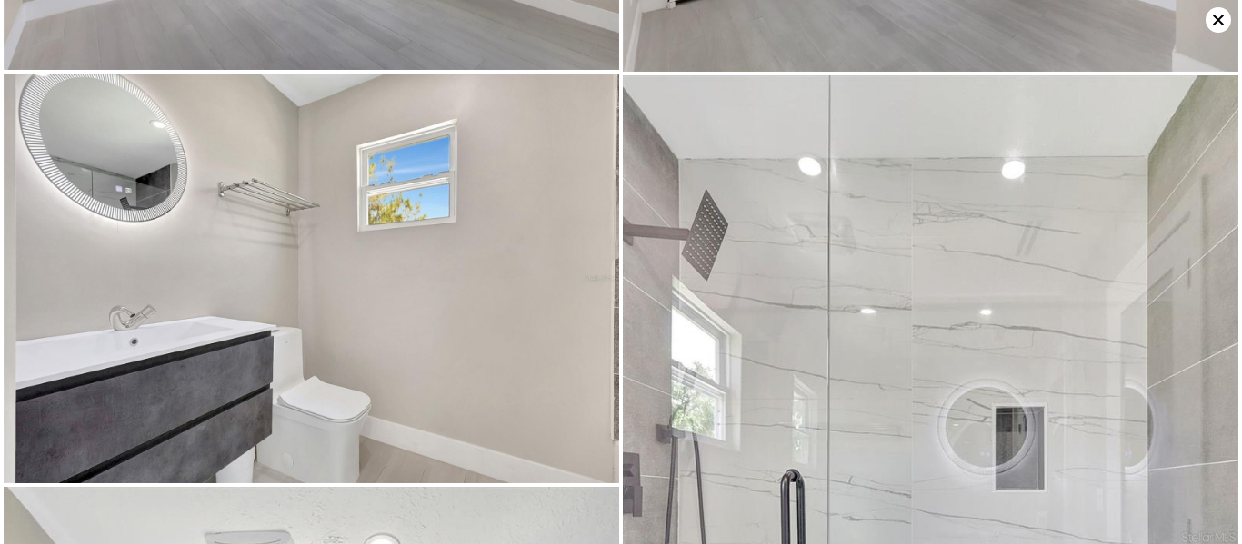
scroll to position [6577, 0]
